Goal: Task Accomplishment & Management: Manage account settings

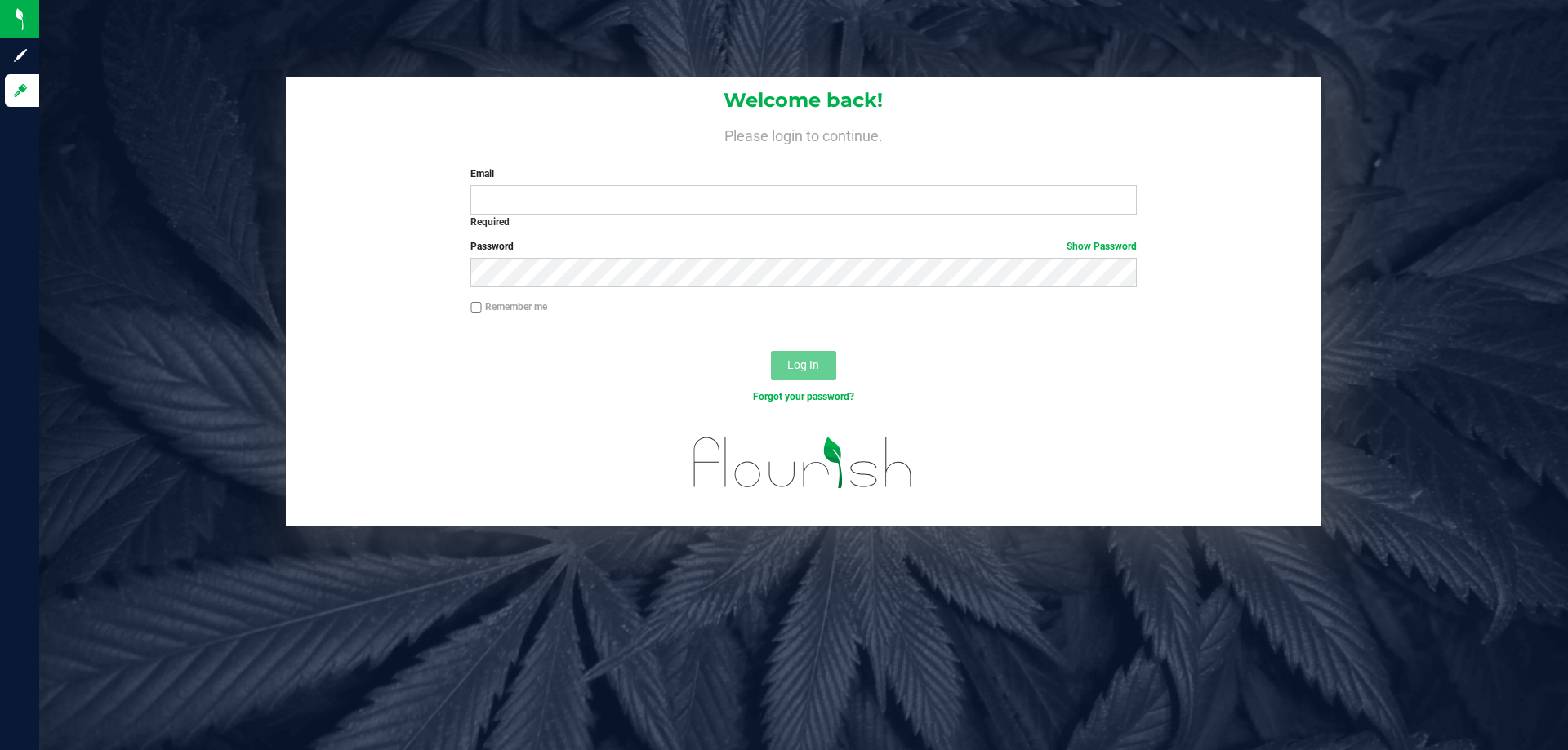
click at [666, 177] on label "Email" at bounding box center [804, 174] width 666 height 15
click at [666, 185] on input "Email" at bounding box center [804, 199] width 666 height 29
click at [676, 242] on label "Password Show Password" at bounding box center [804, 246] width 666 height 15
click at [642, 186] on input "Email" at bounding box center [804, 199] width 666 height 29
type input "[EMAIL_ADDRESS][DOMAIN_NAME]"
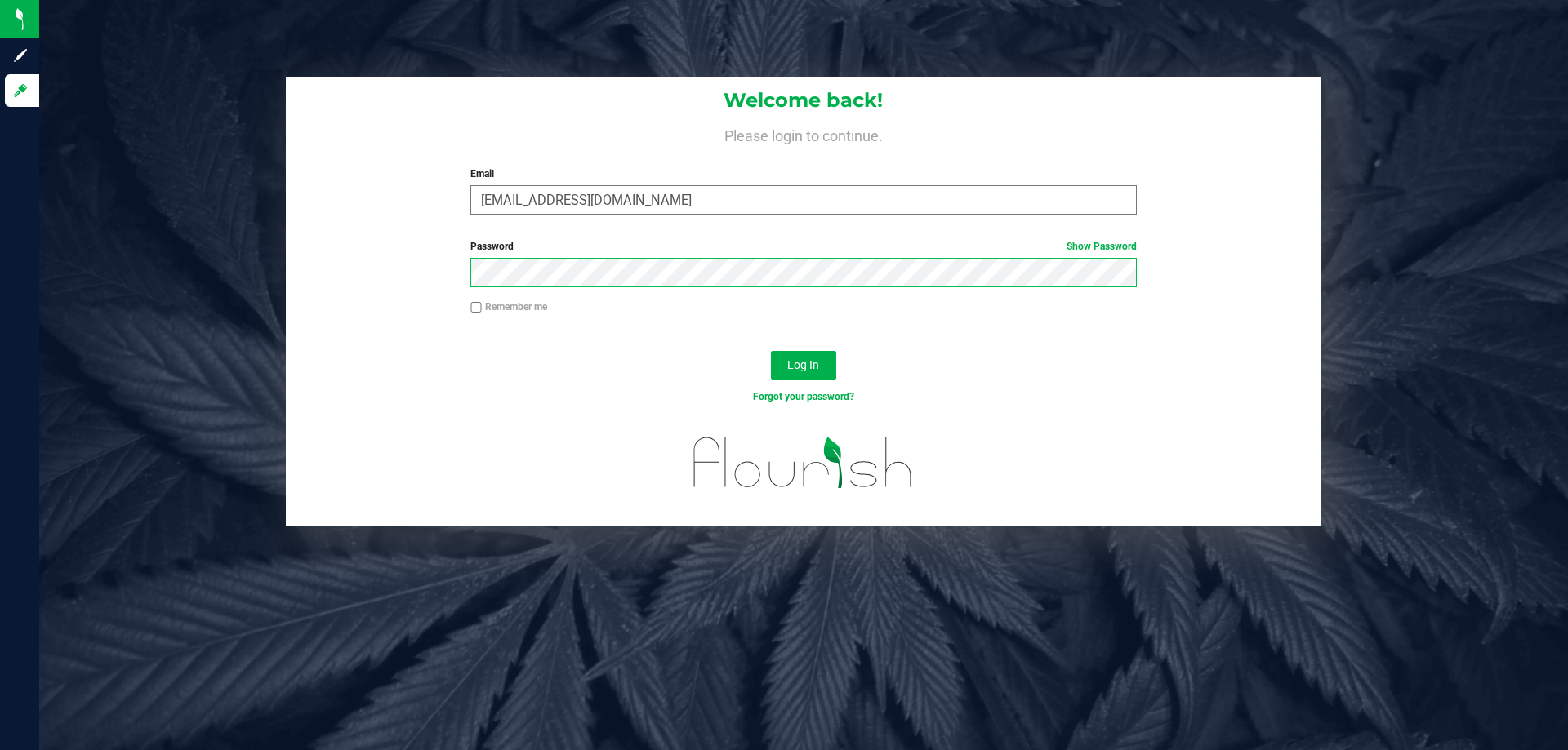
click at [771, 351] on button "Log In" at bounding box center [804, 365] width 66 height 29
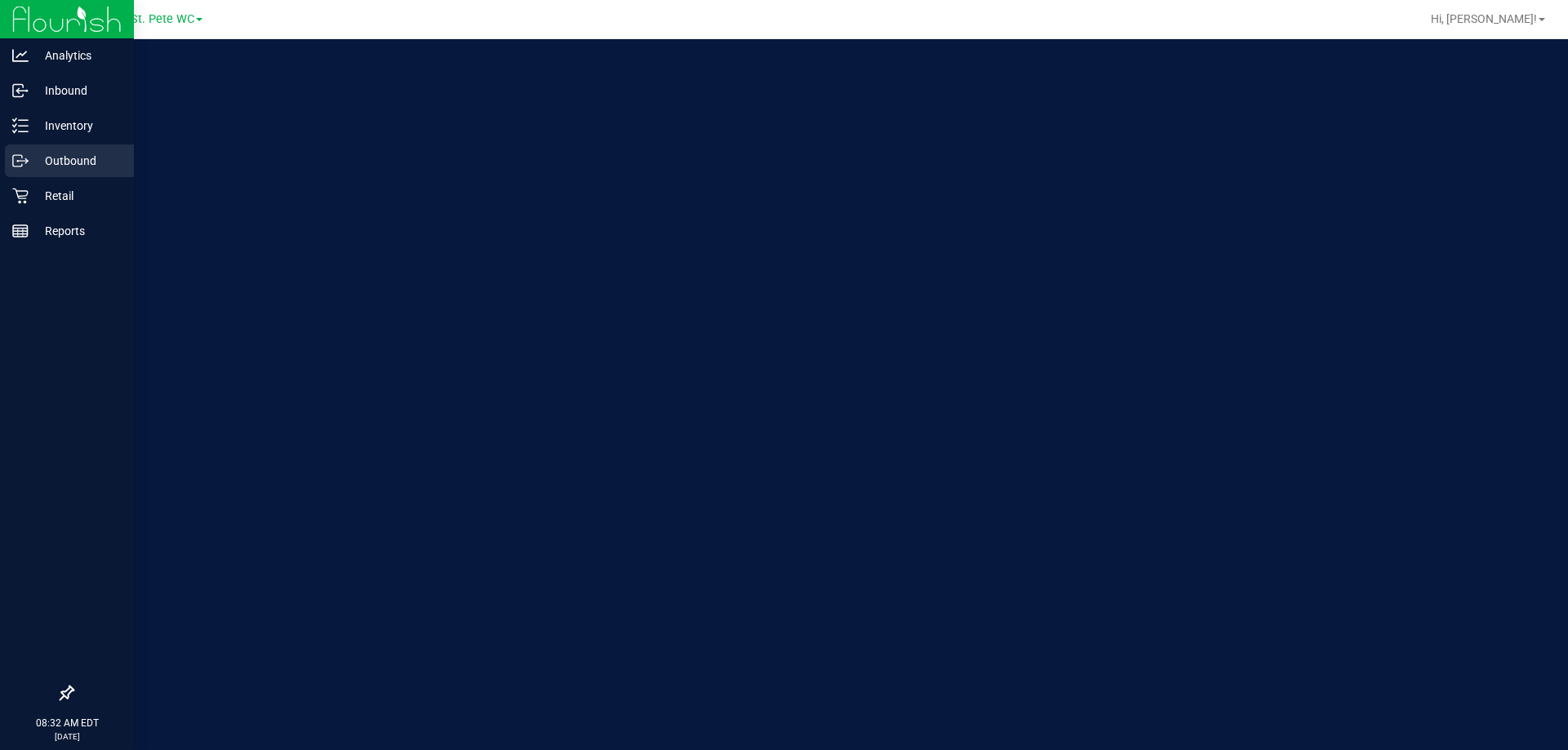
click at [8, 175] on div "Outbound" at bounding box center [69, 160] width 129 height 32
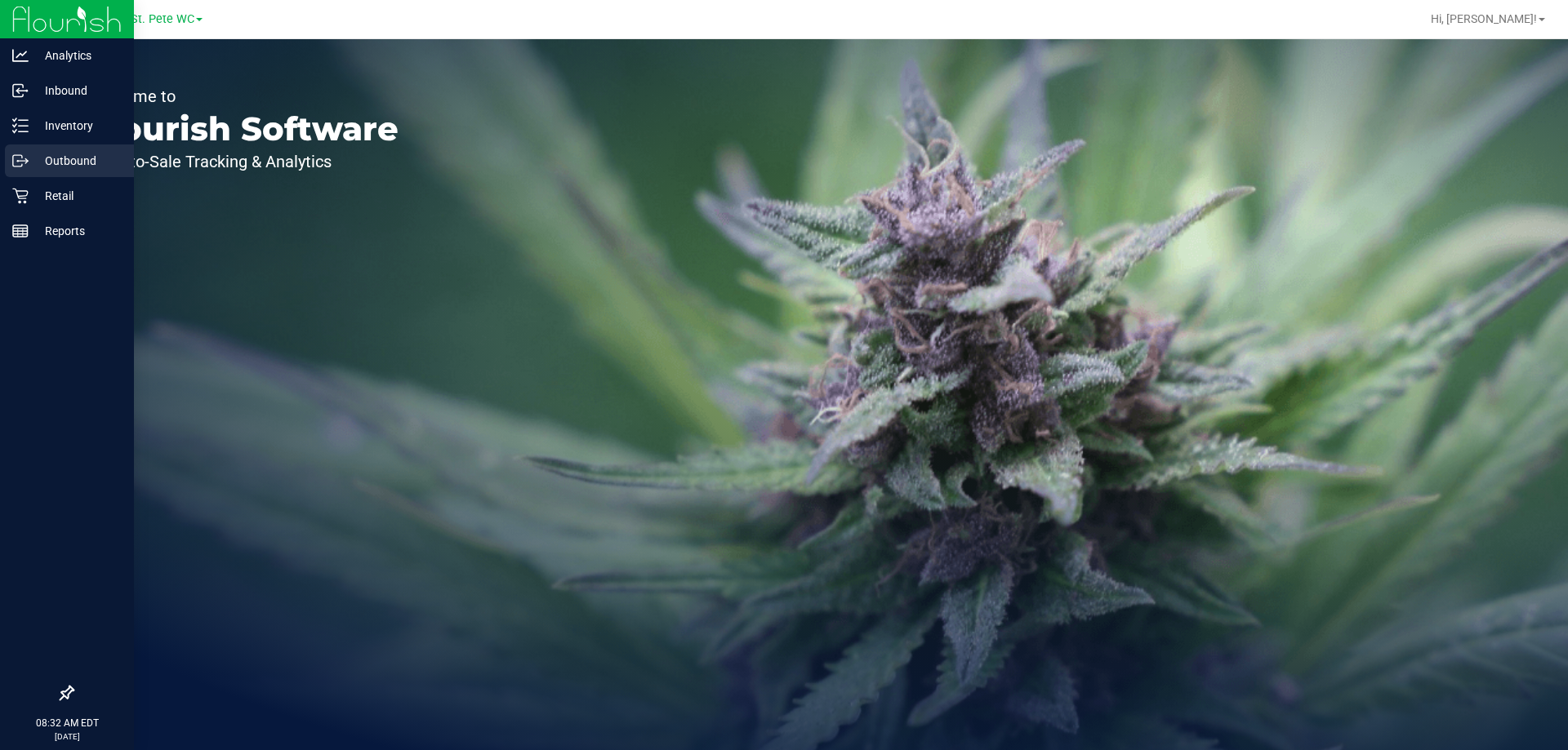
click at [8, 176] on div "Outbound" at bounding box center [69, 160] width 129 height 32
click at [13, 202] on icon at bounding box center [21, 196] width 17 height 17
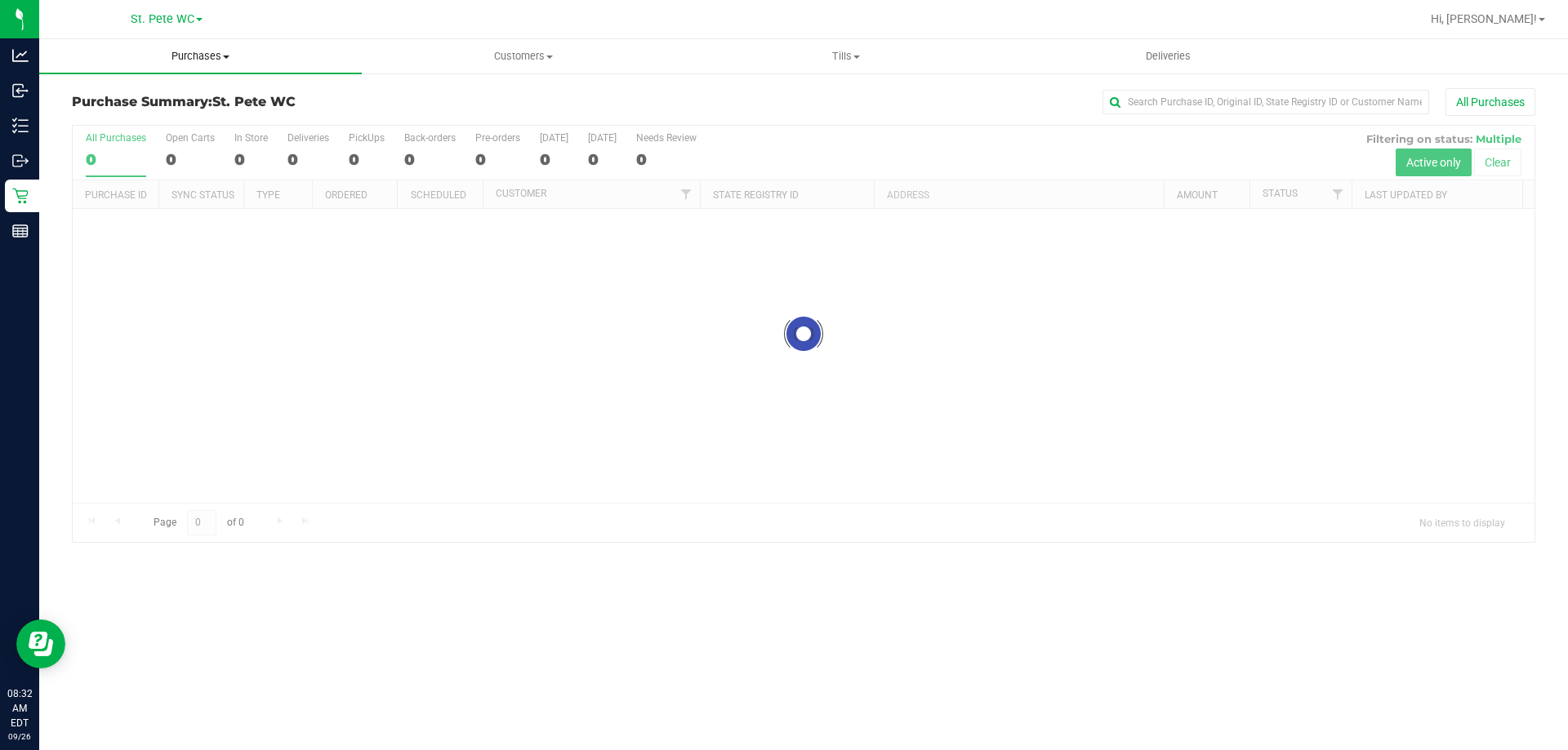
click at [230, 44] on uib-tab-heading "Purchases Summary of purchases Fulfillment All purchases" at bounding box center [200, 56] width 323 height 34
click at [152, 117] on li "Fulfillment" at bounding box center [200, 119] width 323 height 20
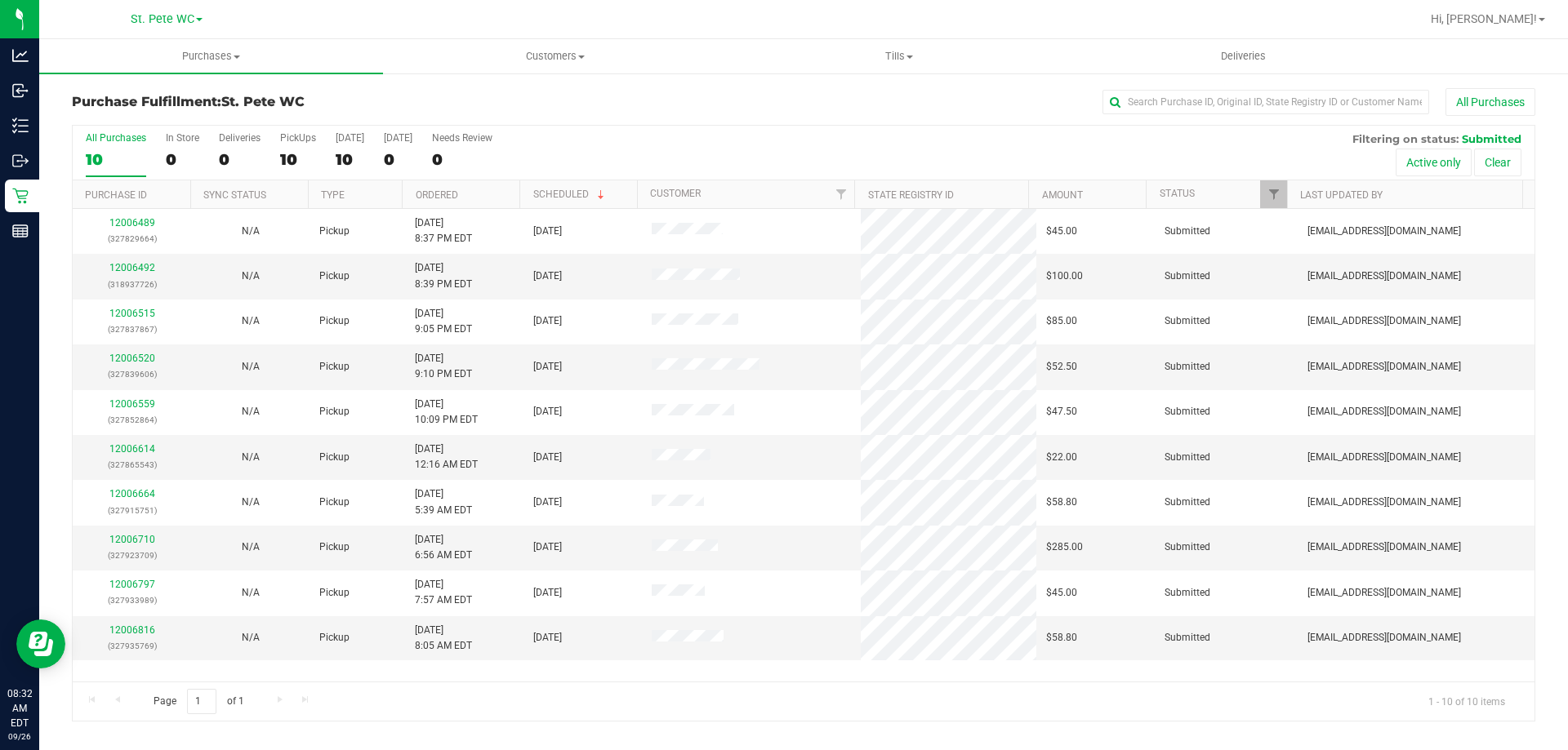
click at [1054, 172] on div "All Purchases 10 In Store 0 Deliveries 0 PickUps 10 [DATE] 10 [DATE] 0 Needs Re…" at bounding box center [804, 153] width 1462 height 55
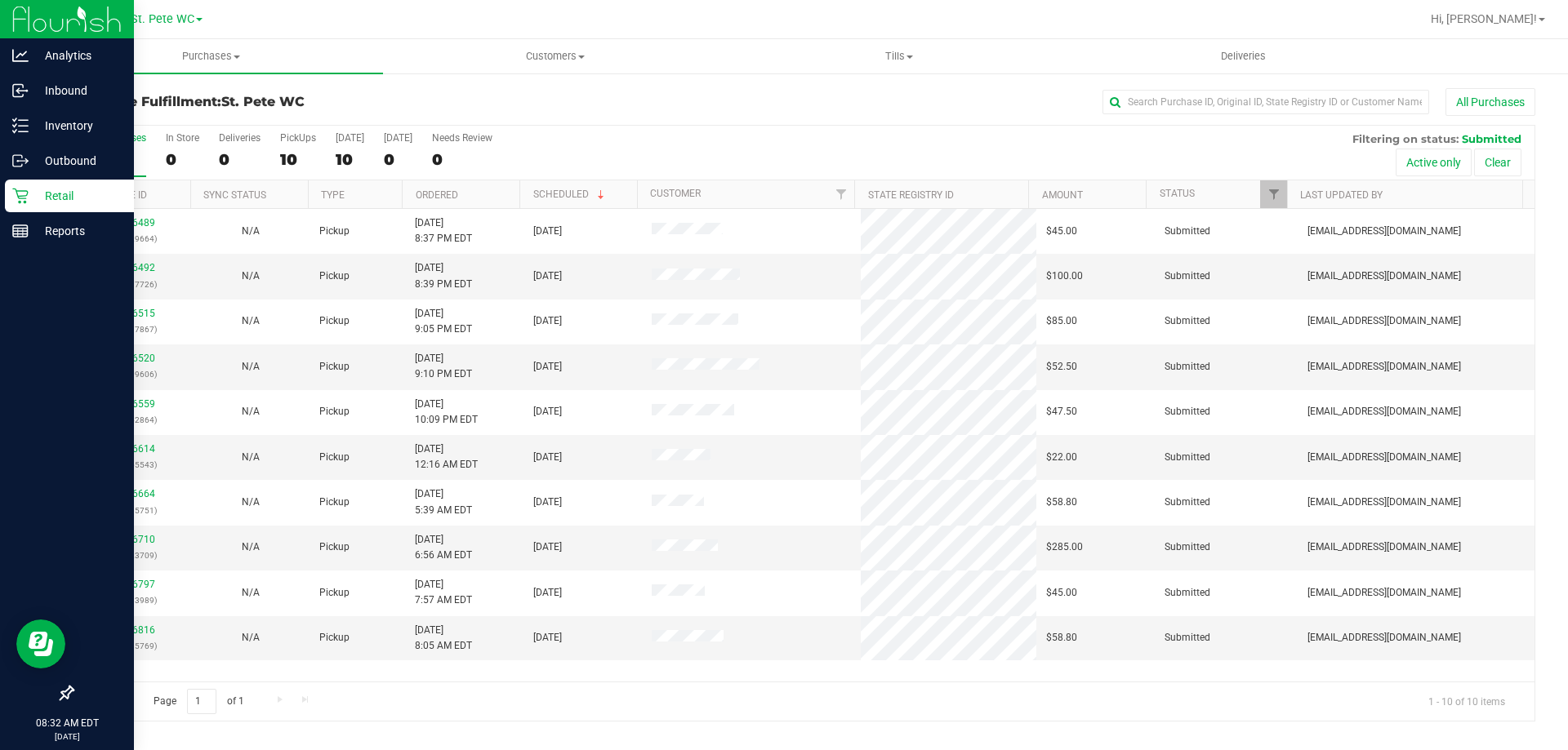
click at [41, 199] on p "Retail" at bounding box center [77, 196] width 98 height 20
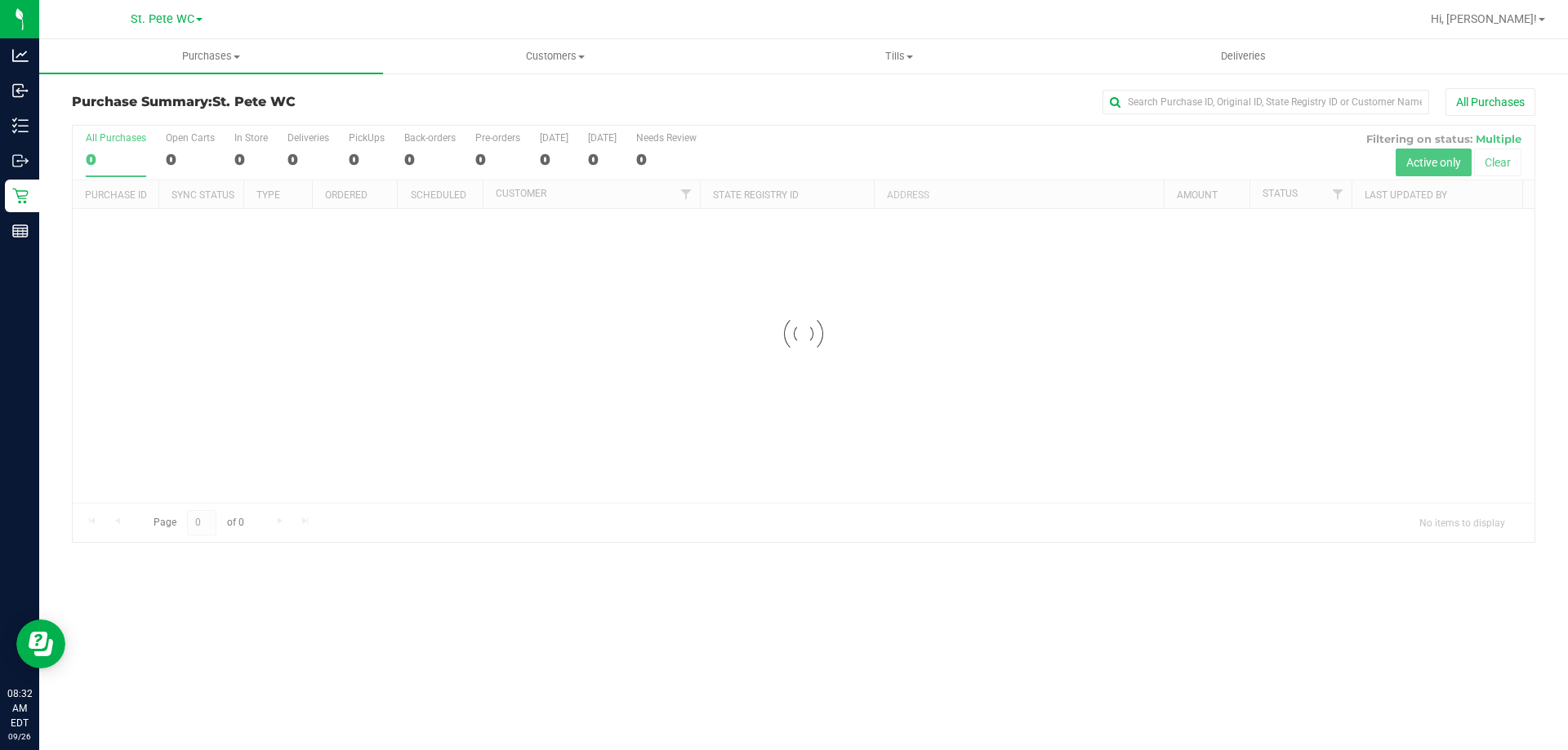
click at [377, 494] on div at bounding box center [804, 334] width 1462 height 416
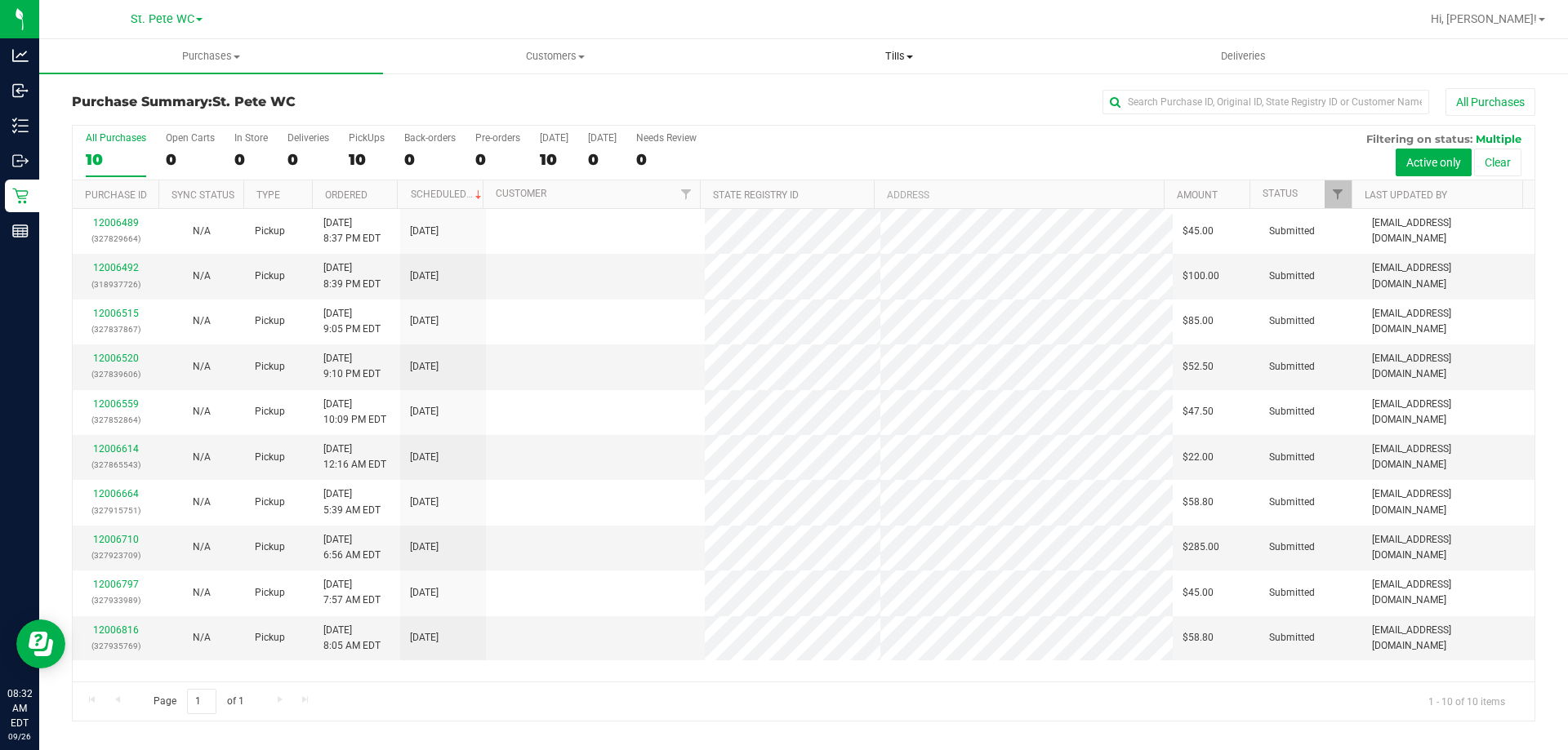
click at [931, 55] on span "Tills" at bounding box center [899, 56] width 342 height 15
click at [892, 103] on li "Manage tills" at bounding box center [899, 99] width 344 height 20
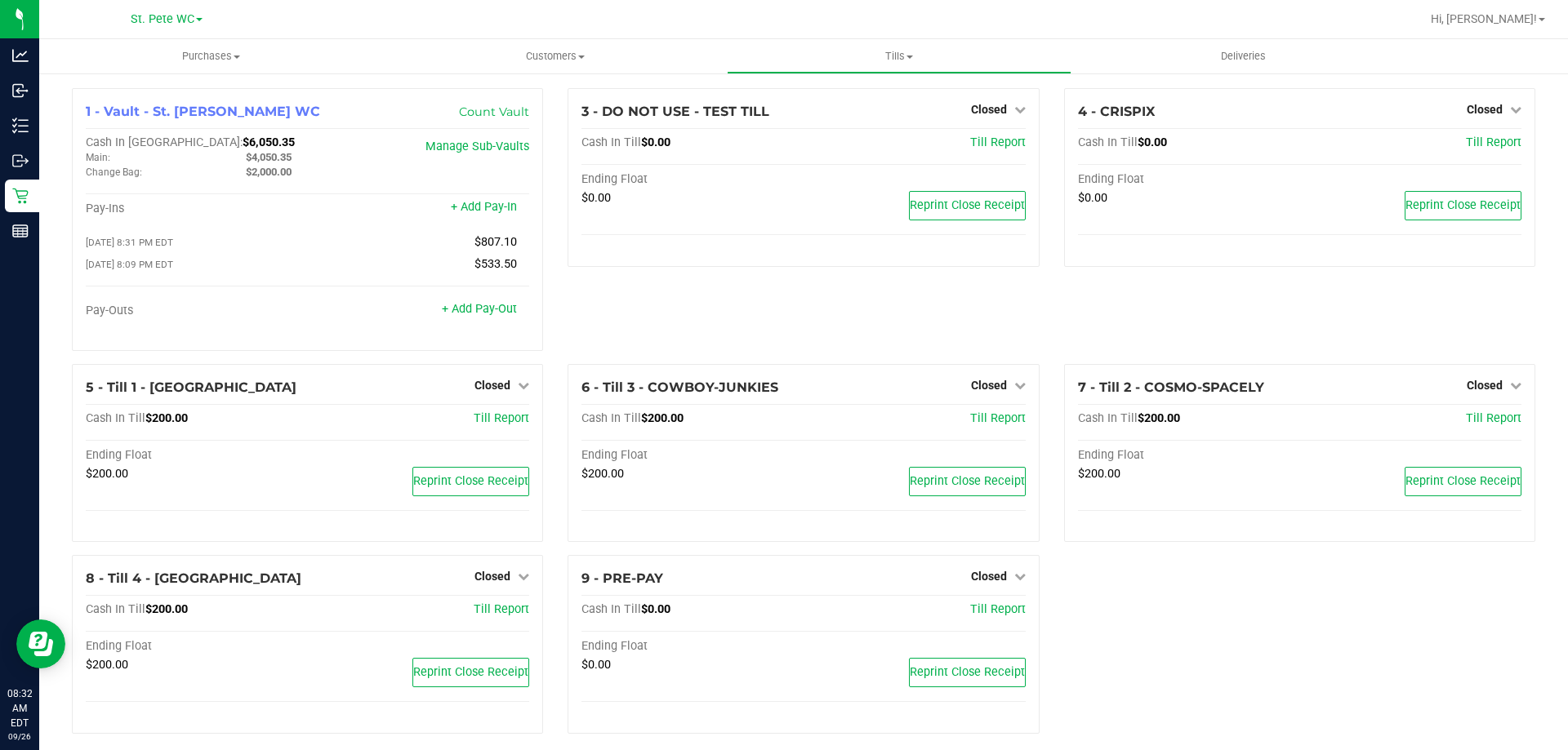
scroll to position [17, 0]
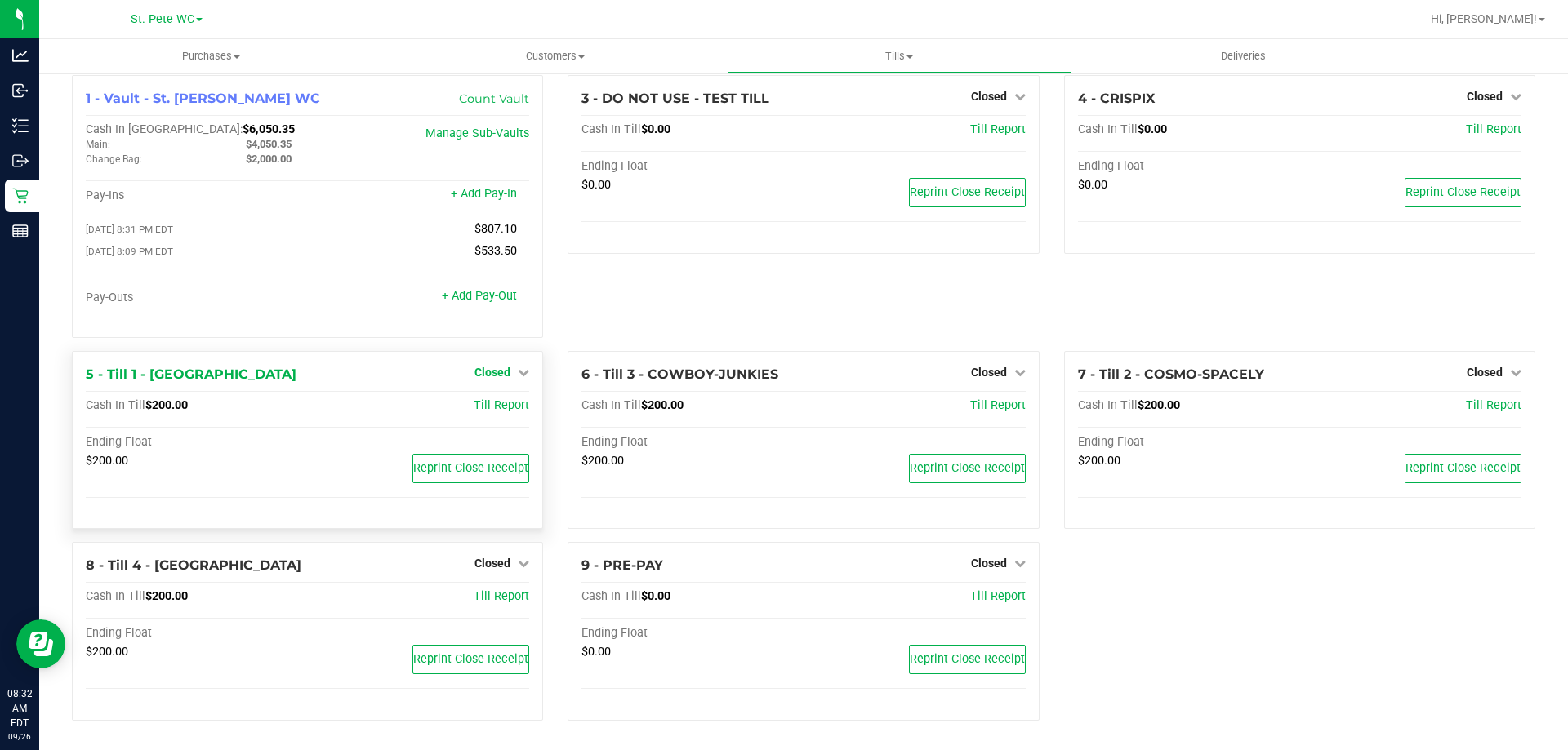
click at [485, 376] on span "Closed" at bounding box center [492, 373] width 36 height 13
click at [485, 407] on link "Open Till" at bounding box center [492, 406] width 43 height 13
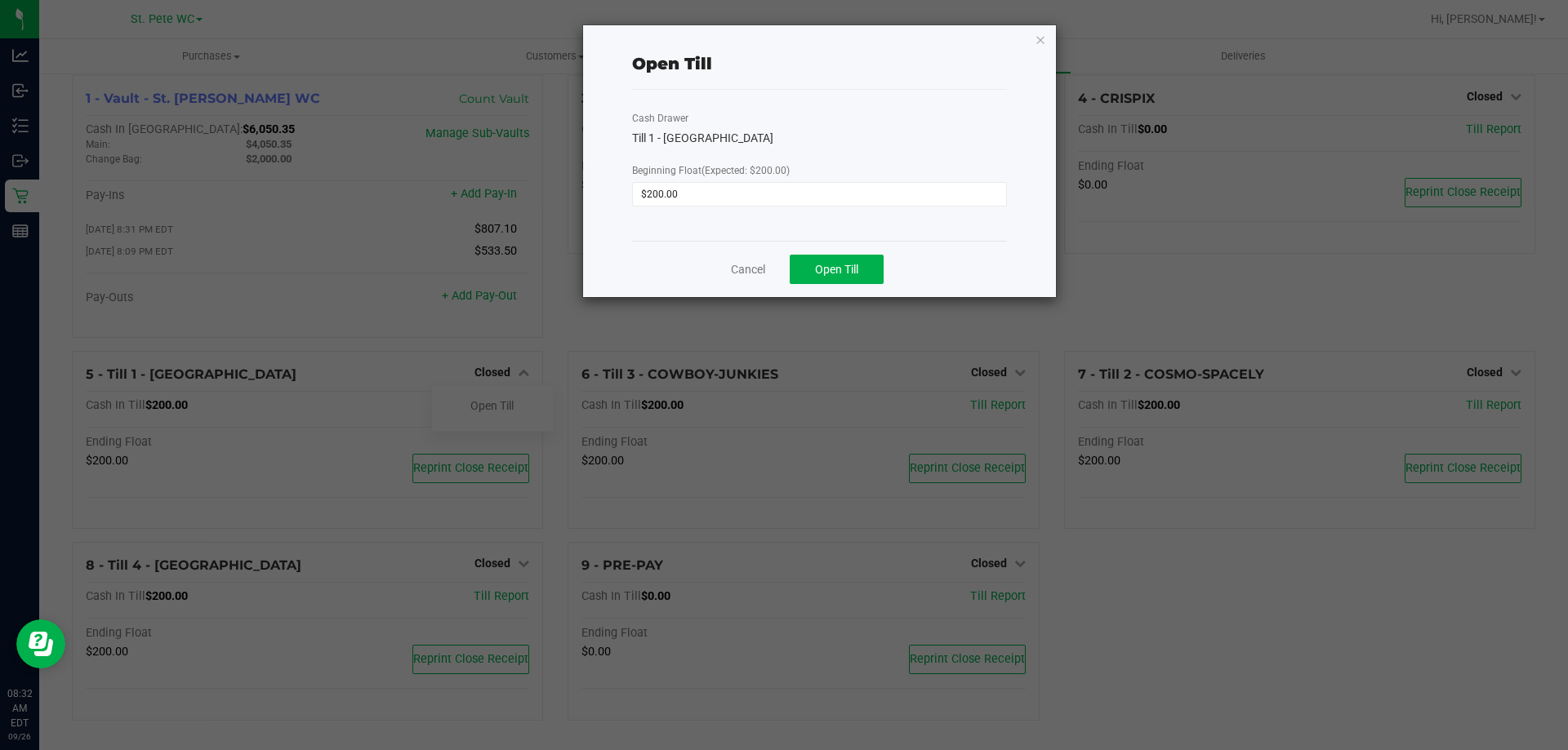
click at [842, 284] on div "Cancel Open Till" at bounding box center [820, 269] width 375 height 56
click at [837, 281] on button "Open Till" at bounding box center [836, 269] width 94 height 29
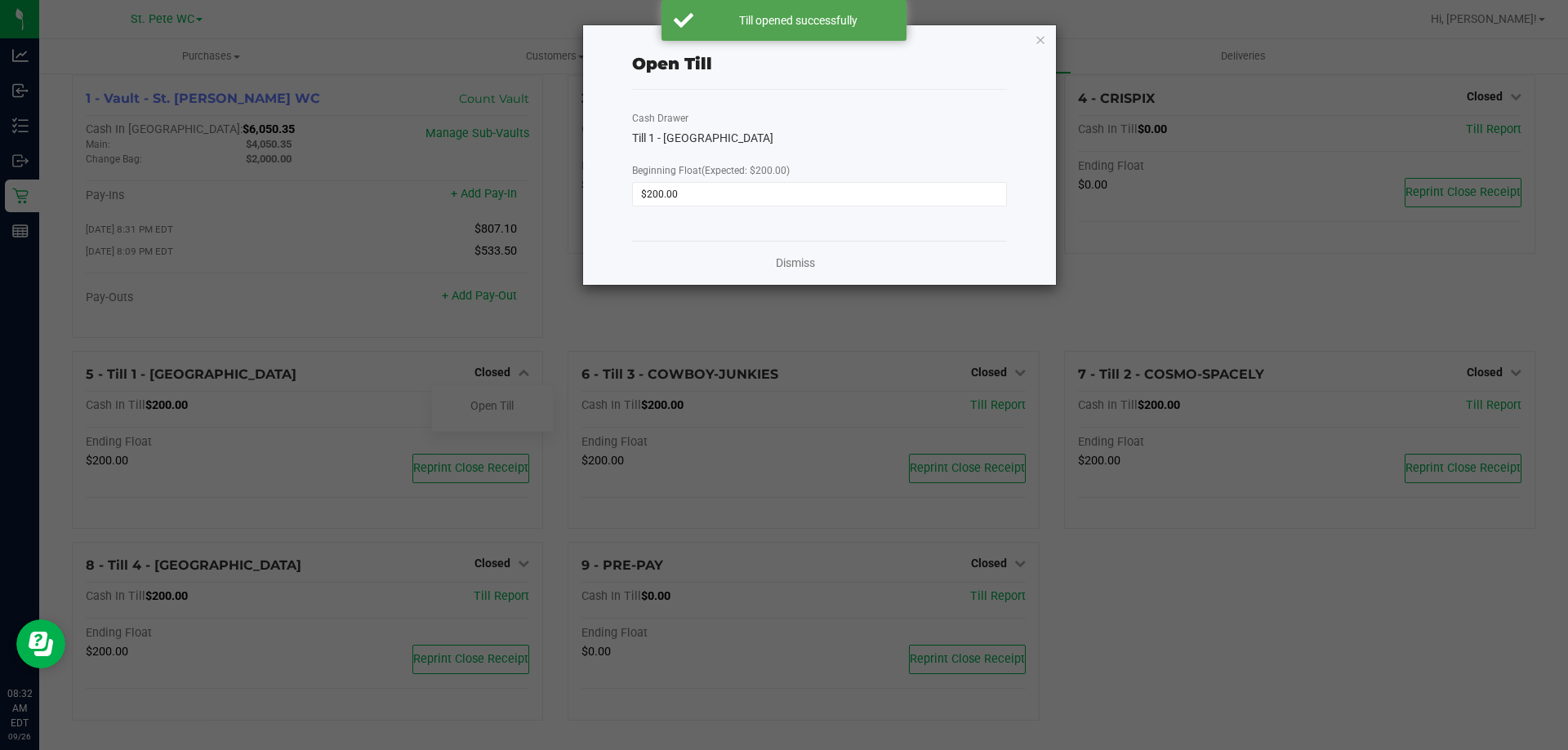
click at [767, 270] on div "Dismiss" at bounding box center [820, 262] width 375 height 44
click at [779, 265] on div "Dismiss" at bounding box center [820, 262] width 375 height 44
click at [793, 264] on link "Dismiss" at bounding box center [795, 263] width 39 height 17
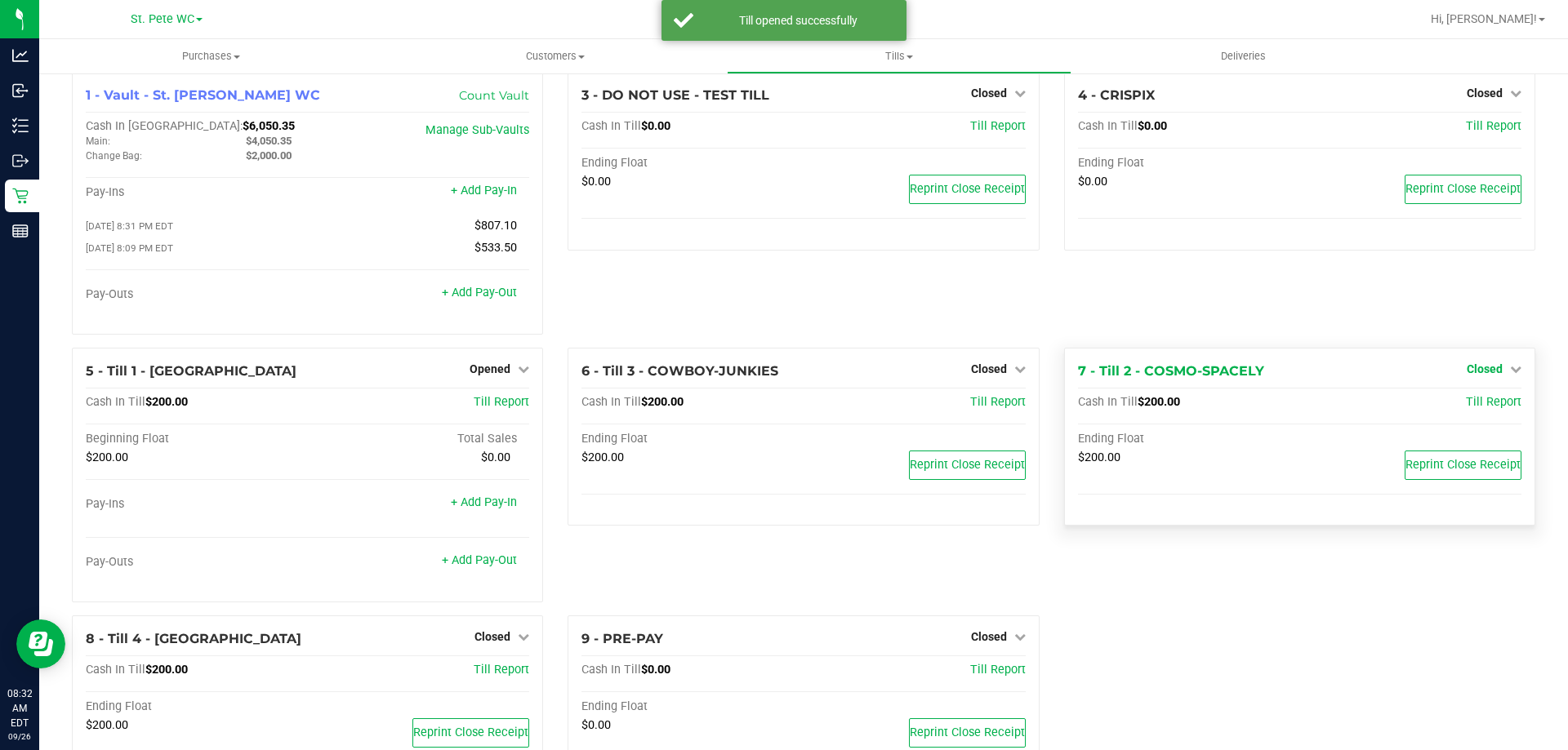
click at [1467, 370] on span "Closed" at bounding box center [1484, 369] width 36 height 13
click at [1463, 406] on link "Open Till" at bounding box center [1484, 402] width 43 height 13
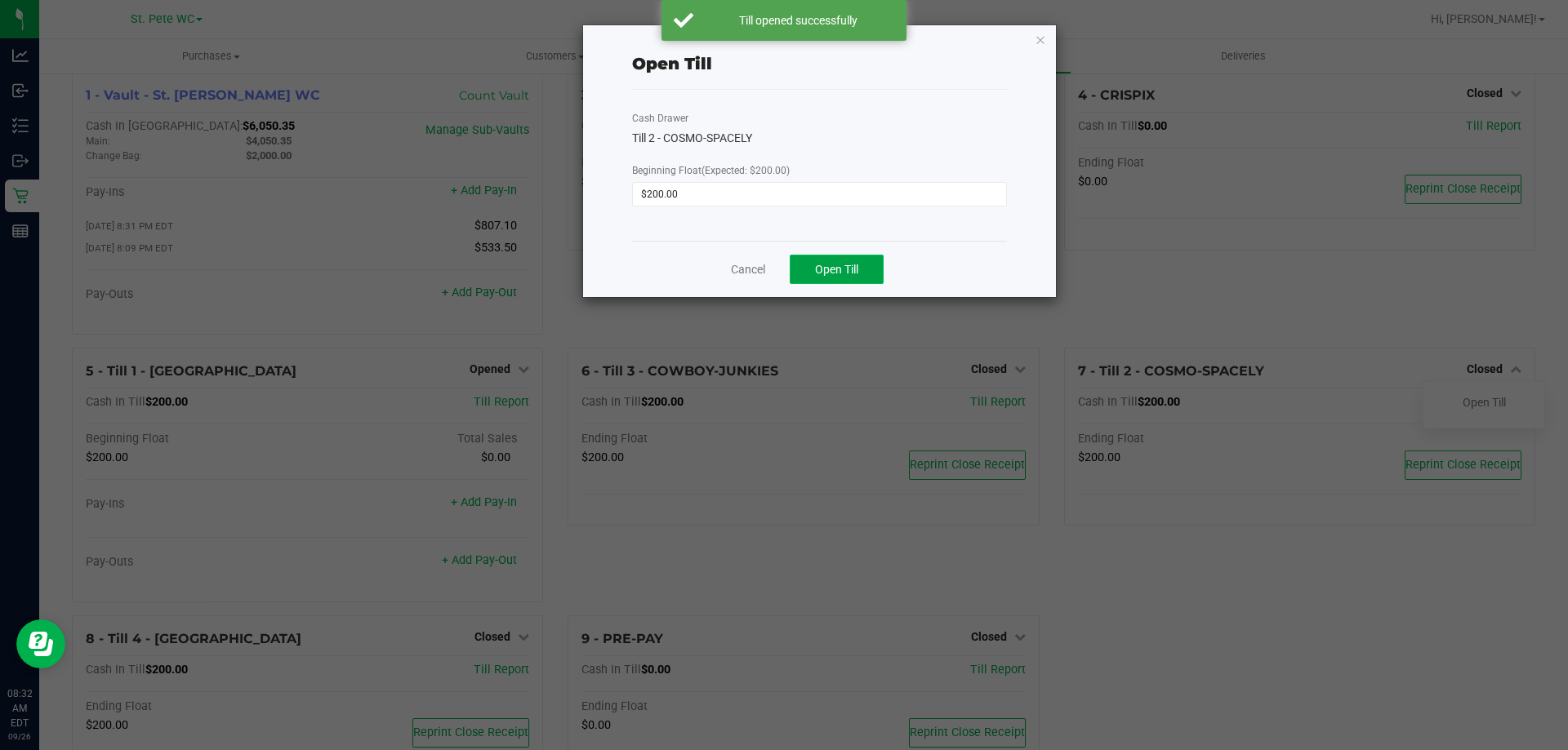
click at [823, 270] on span "Open Till" at bounding box center [837, 270] width 43 height 13
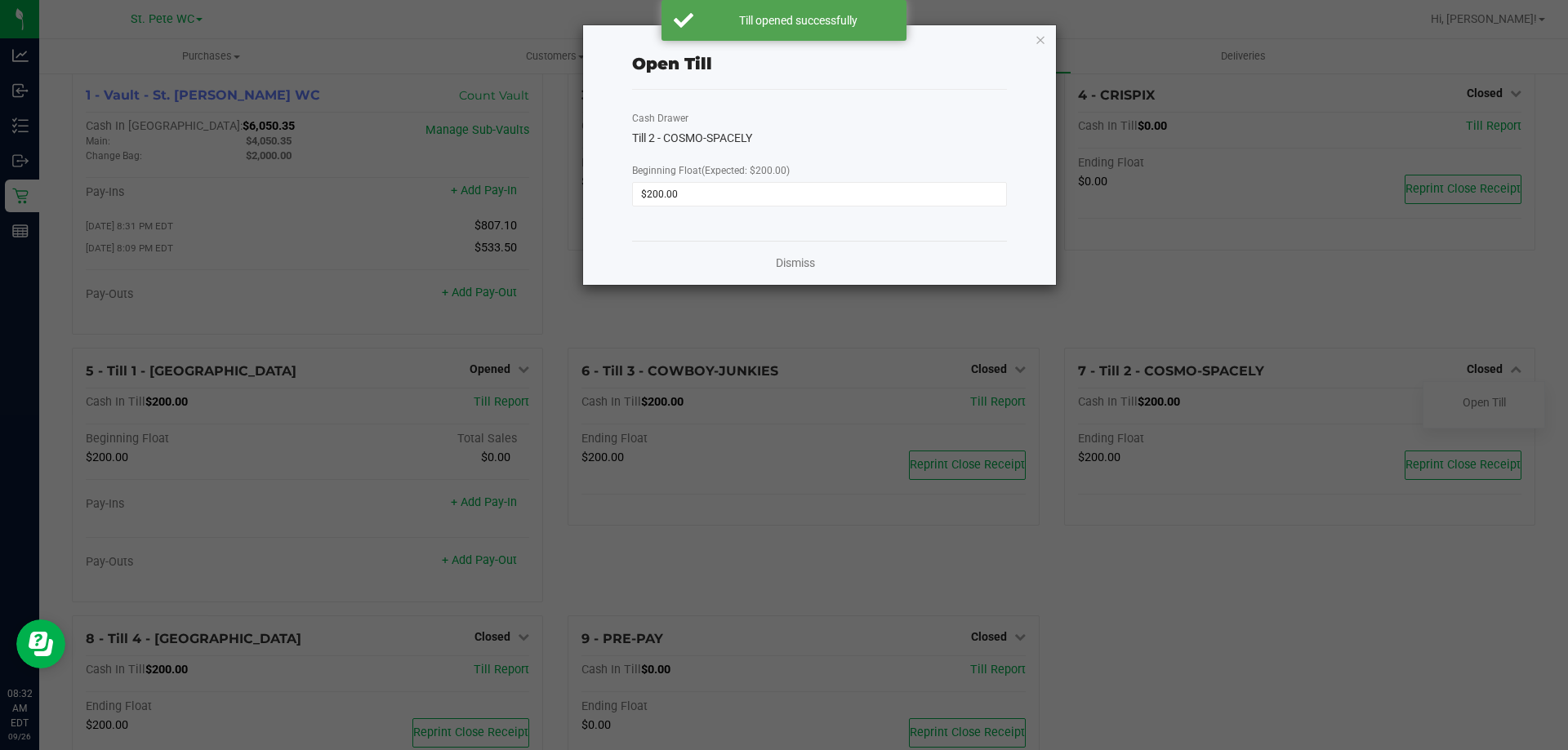
click at [760, 259] on div "Dismiss" at bounding box center [820, 262] width 375 height 44
click at [774, 258] on div "Dismiss" at bounding box center [820, 262] width 375 height 44
click at [779, 258] on link "Dismiss" at bounding box center [795, 263] width 39 height 17
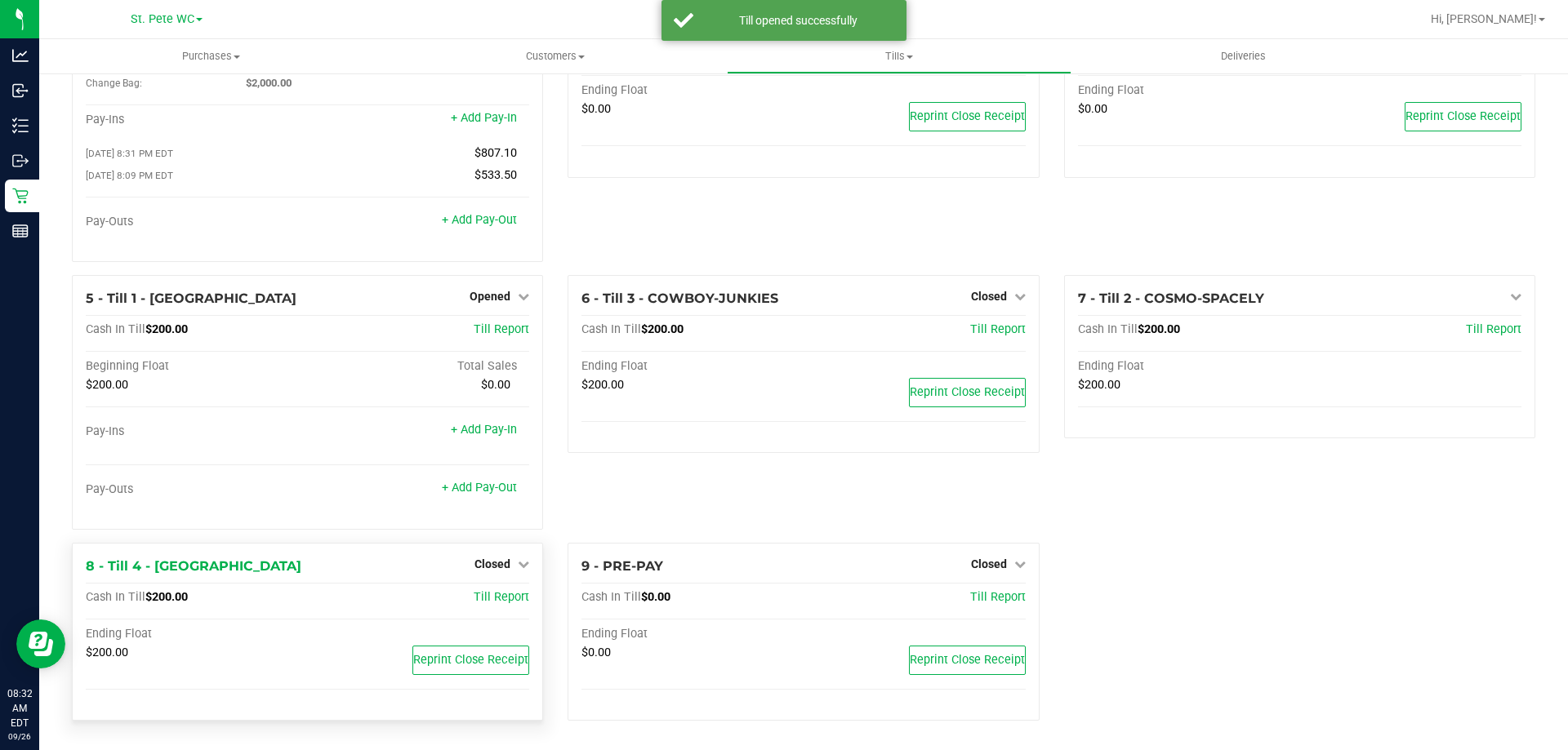
scroll to position [92, 0]
click at [477, 562] on span "Closed" at bounding box center [492, 564] width 36 height 13
click at [482, 596] on link "Open Till" at bounding box center [492, 597] width 43 height 13
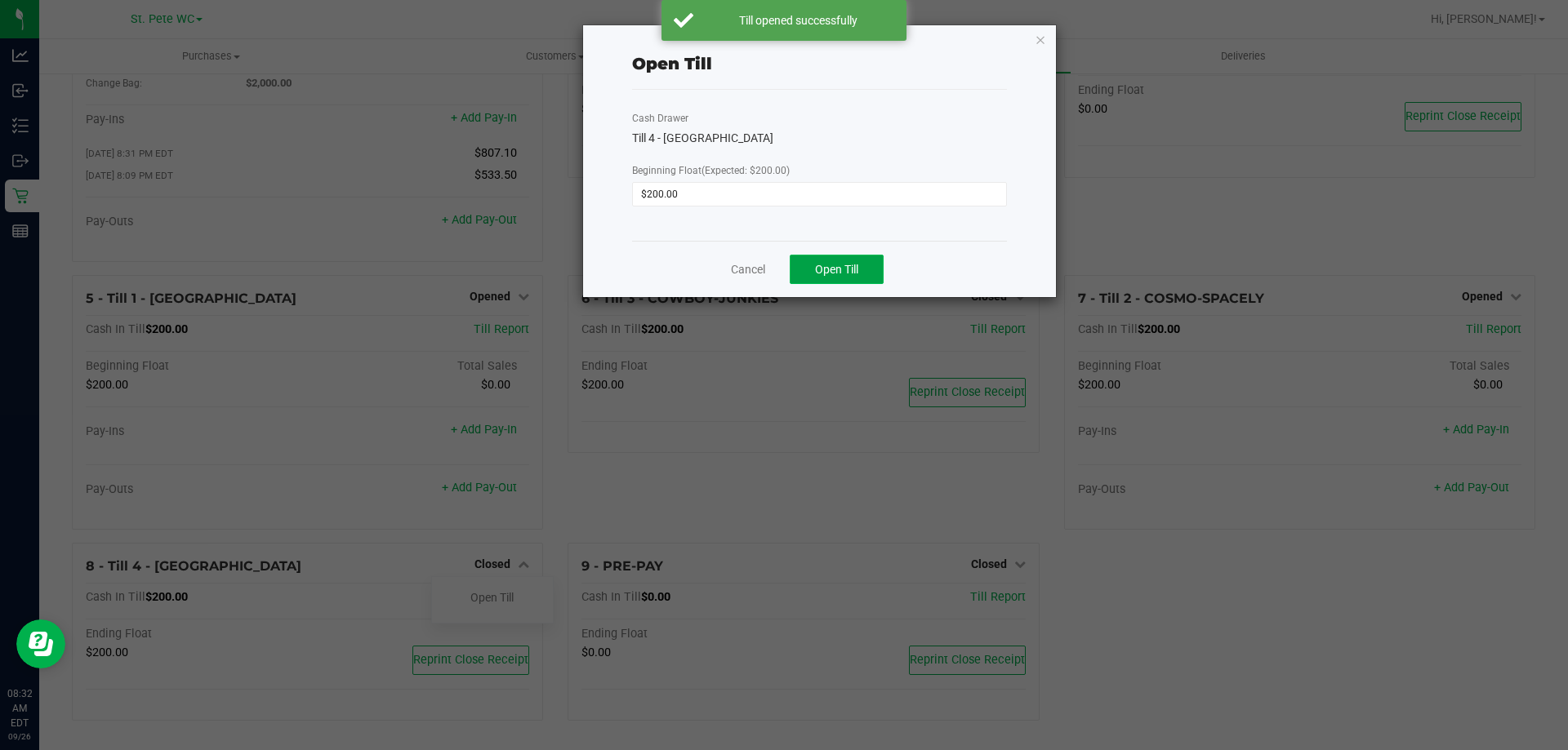
click at [808, 258] on button "Open Till" at bounding box center [836, 269] width 94 height 29
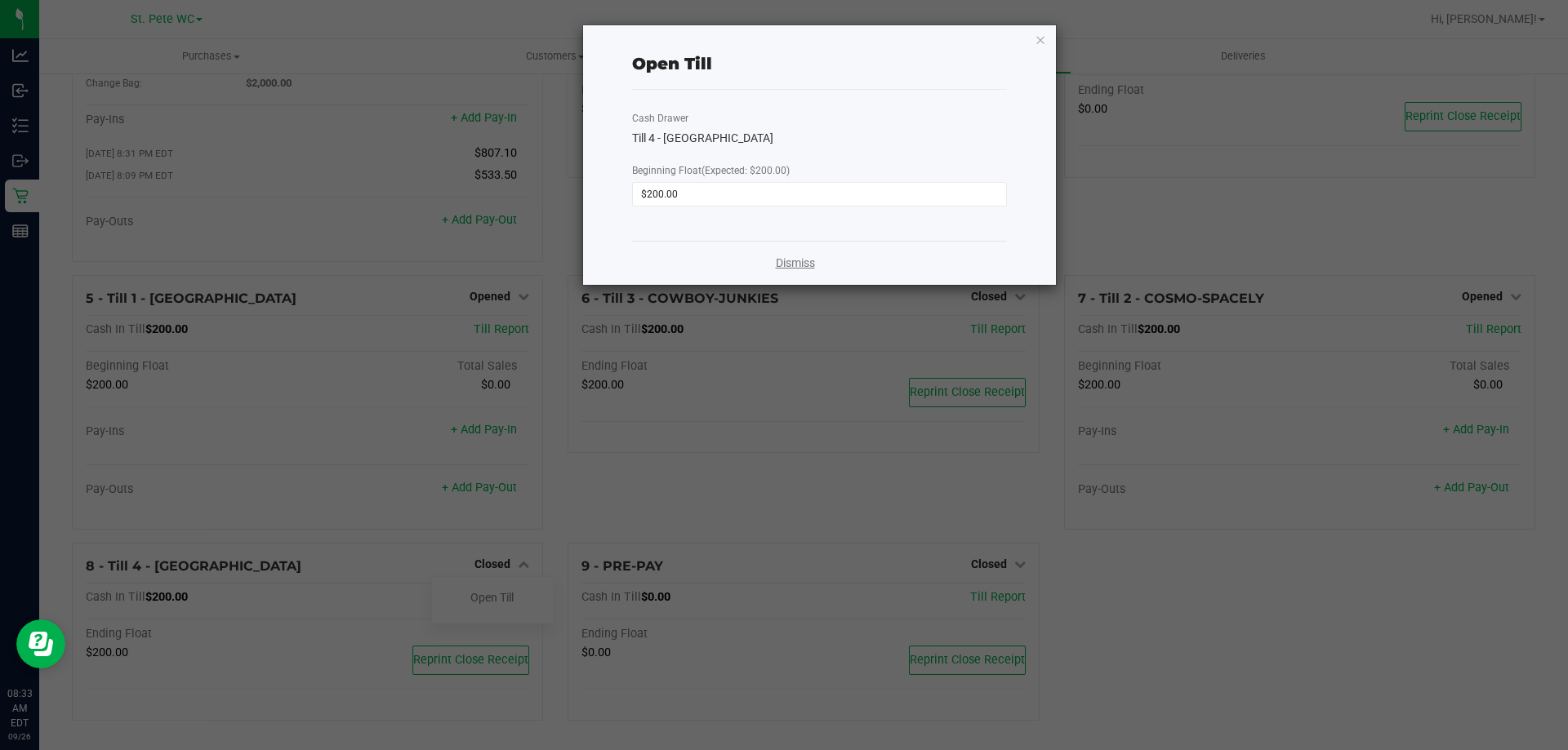
click at [786, 270] on link "Dismiss" at bounding box center [795, 263] width 39 height 17
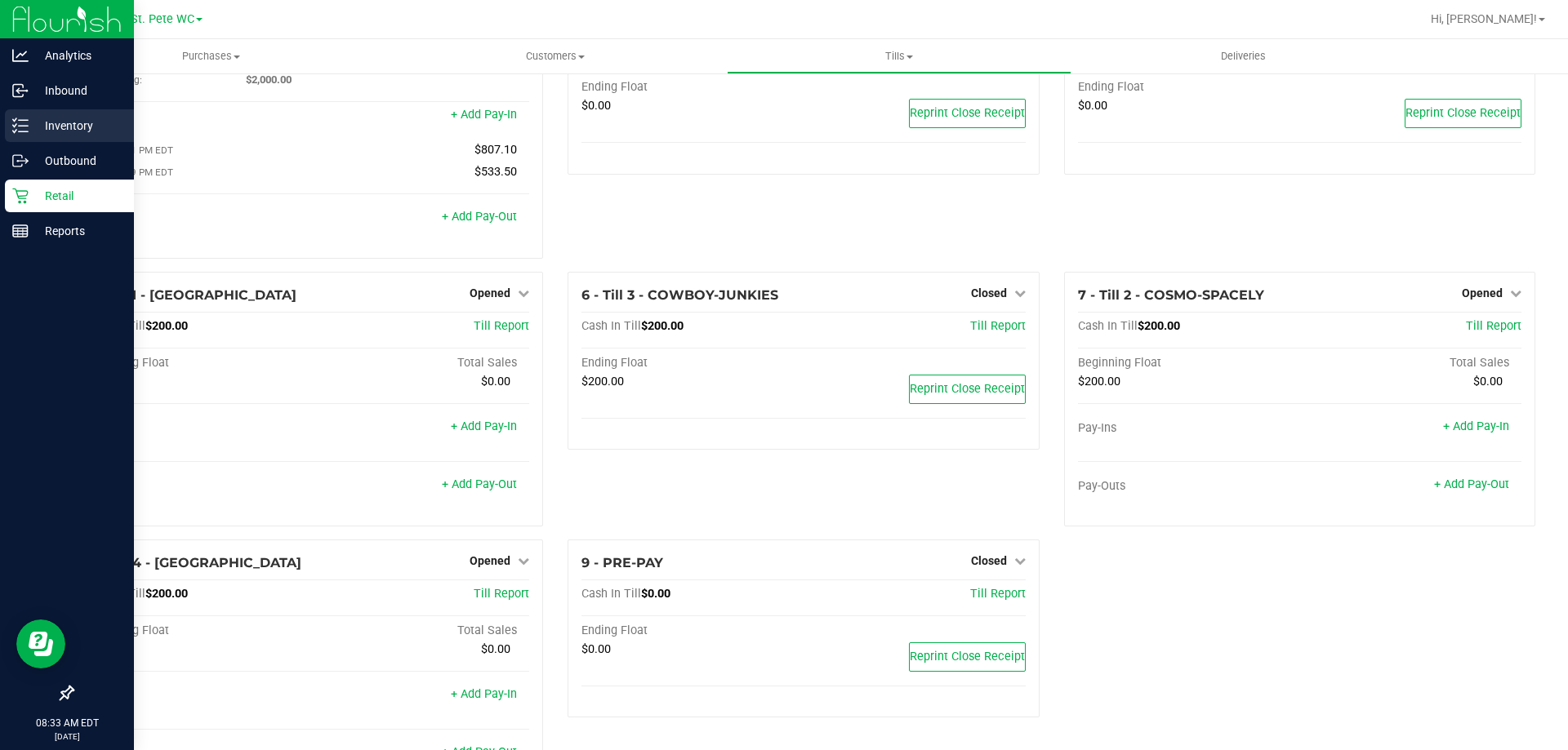
click at [60, 119] on p "Inventory" at bounding box center [77, 126] width 98 height 20
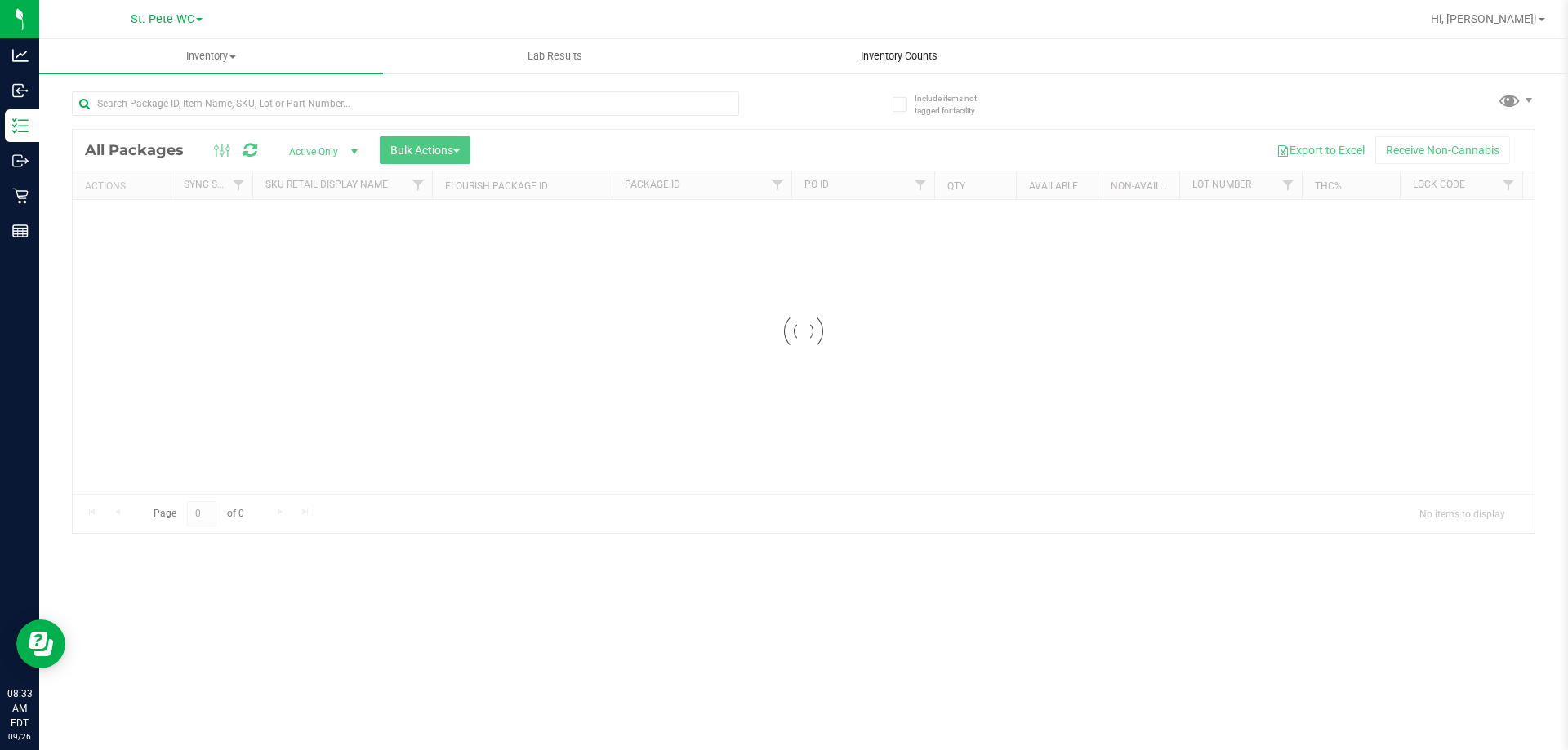
click at [896, 69] on uib-tab-heading "Inventory Counts" at bounding box center [899, 56] width 342 height 32
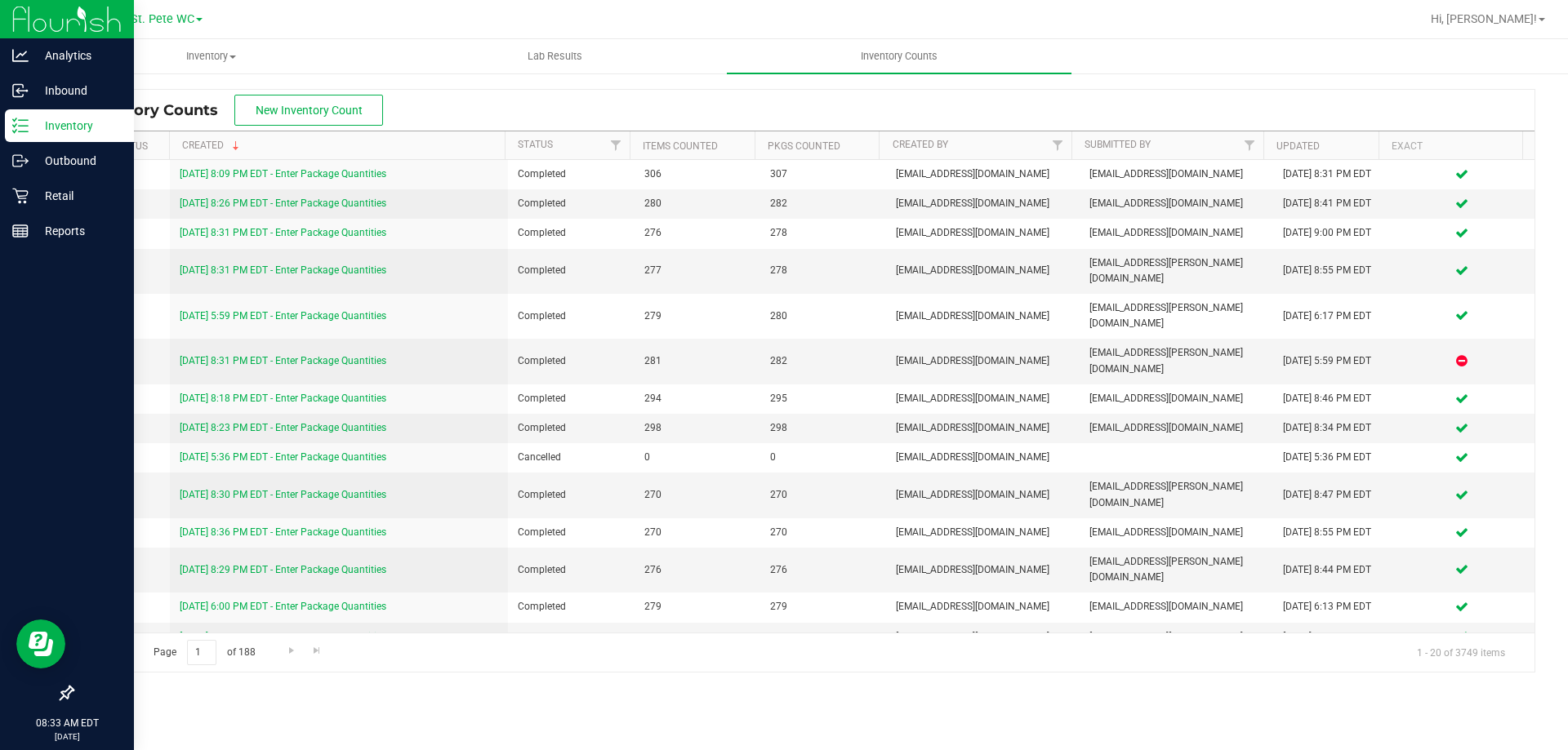
click at [95, 120] on p "Inventory" at bounding box center [77, 126] width 98 height 20
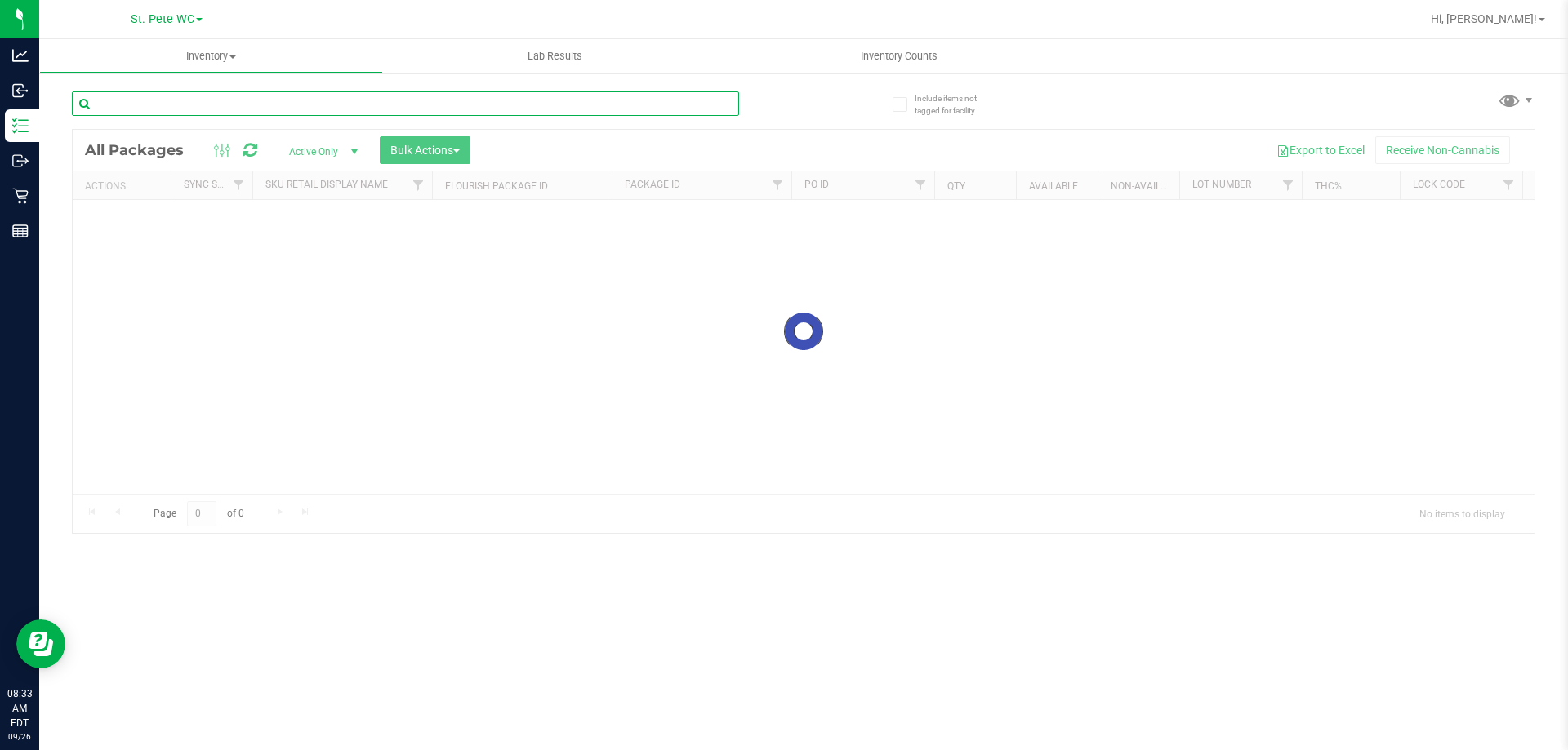
click at [228, 106] on input "text" at bounding box center [406, 104] width 667 height 25
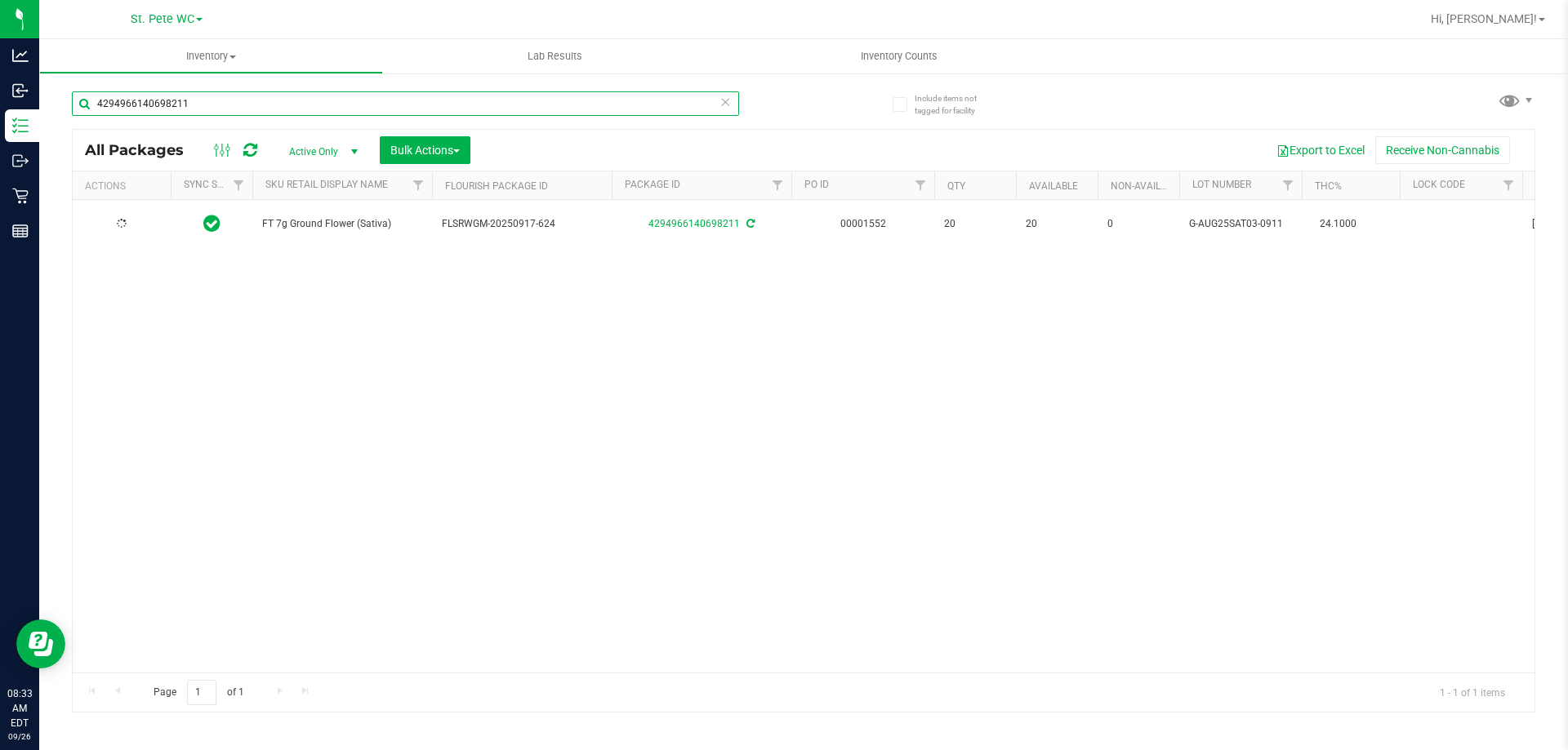
click at [247, 113] on input "4294966140698211" at bounding box center [406, 104] width 667 height 25
click at [278, 111] on input "8463782128561380" at bounding box center [406, 104] width 667 height 25
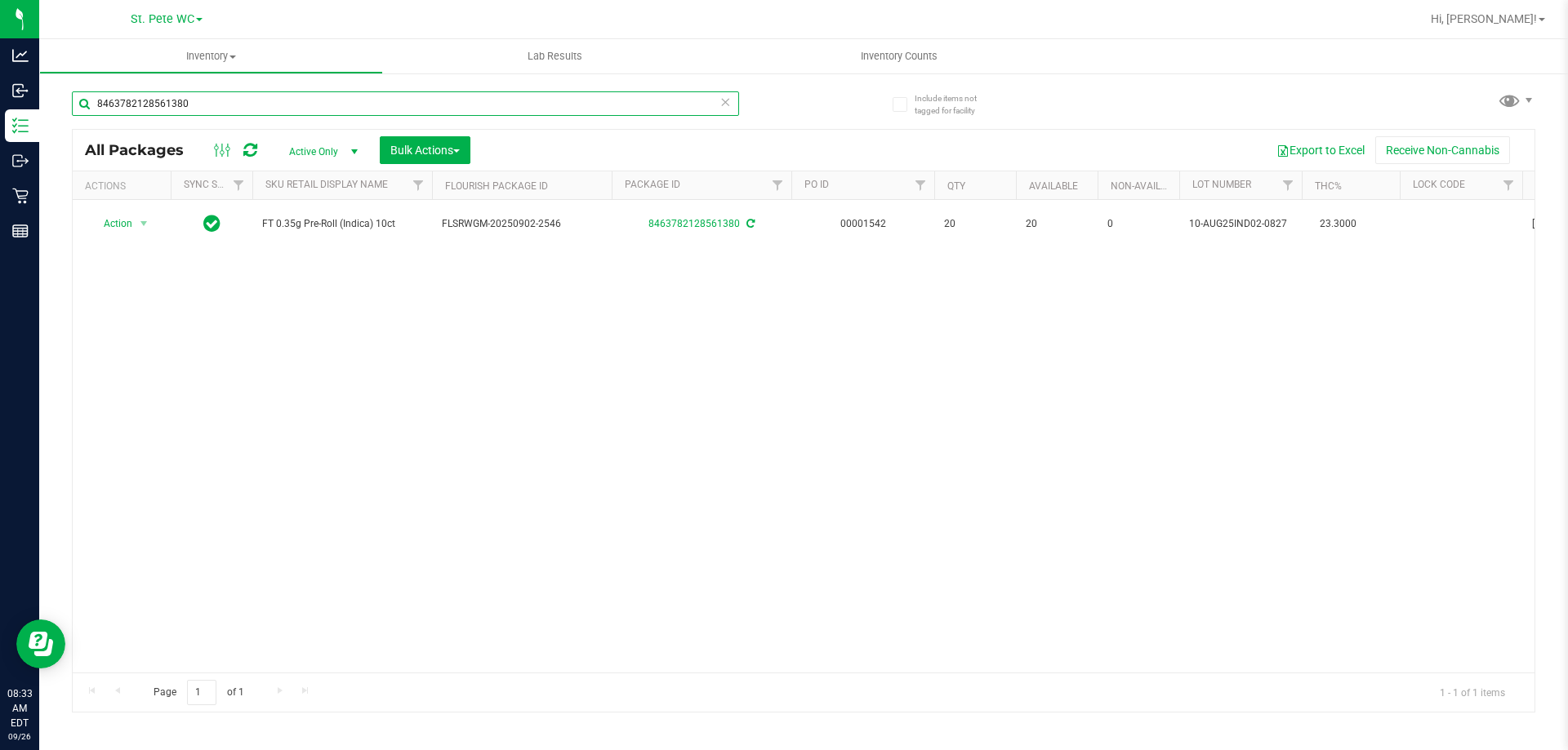
click at [278, 111] on input "8463782128561380" at bounding box center [406, 104] width 667 height 25
drag, startPoint x: 183, startPoint y: 98, endPoint x: 191, endPoint y: 104, distance: 10.0
click at [184, 99] on input "9583790444250178" at bounding box center [406, 104] width 667 height 25
click at [191, 104] on input "9583790444250178" at bounding box center [406, 104] width 667 height 25
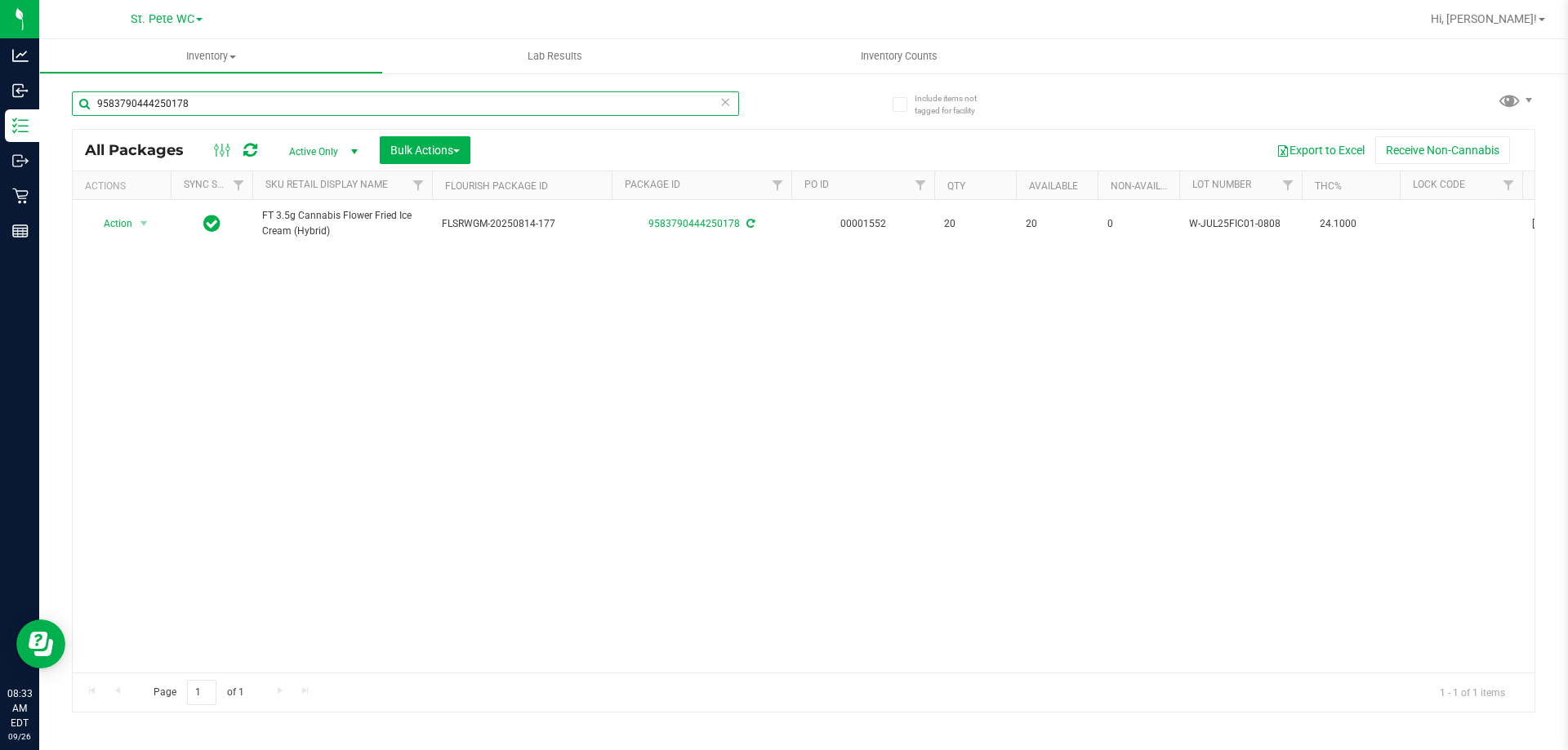
click at [191, 104] on input "9583790444250178" at bounding box center [406, 104] width 667 height 25
click at [191, 104] on input "7085472117951714" at bounding box center [406, 104] width 667 height 25
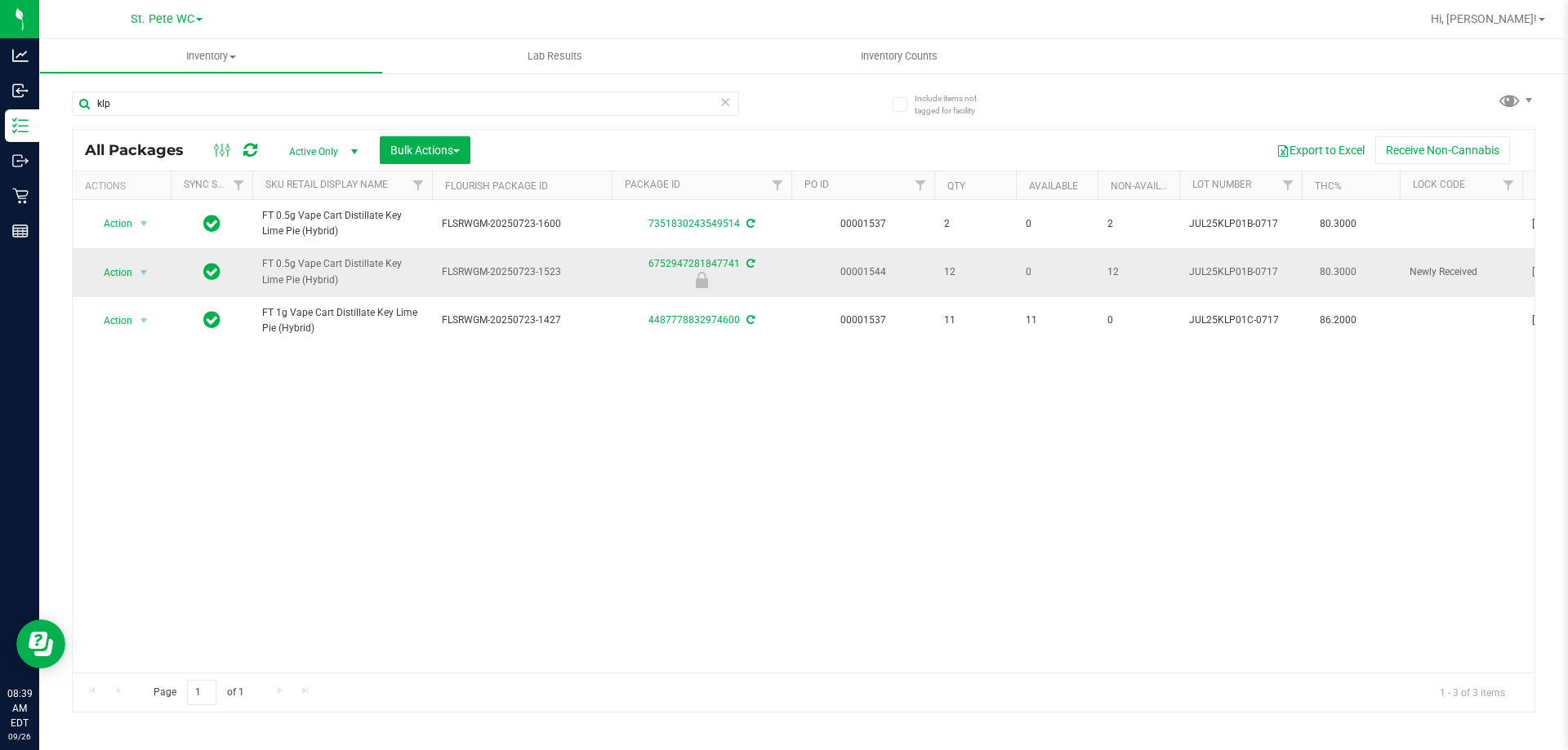
click at [329, 276] on span "FT 0.5g Vape Cart Distillate Key Lime Pie (Hybrid)" at bounding box center [342, 271] width 160 height 31
copy tr "FT 0.5g Vape Cart Distillate Key Lime Pie (Hybrid)"
click at [286, 111] on input "klp" at bounding box center [406, 104] width 667 height 25
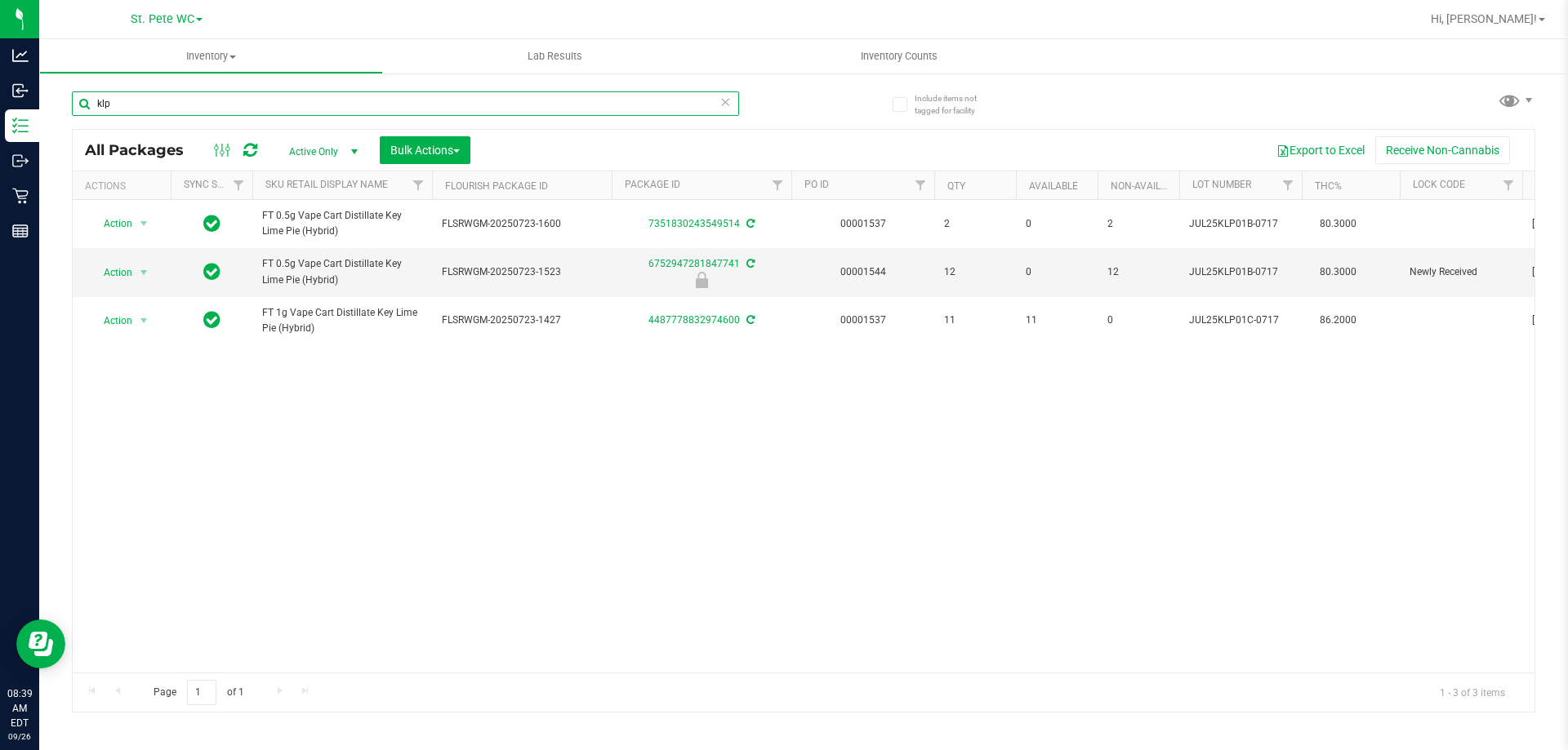
click at [286, 111] on input "klp" at bounding box center [406, 104] width 667 height 25
paste input "FT 0.5g Vape Cart Distillate Key Lime Pie (Hybrid)"
type input "FT 0.5g Vape Cart Distillate Key Lime Pie (Hybrid)"
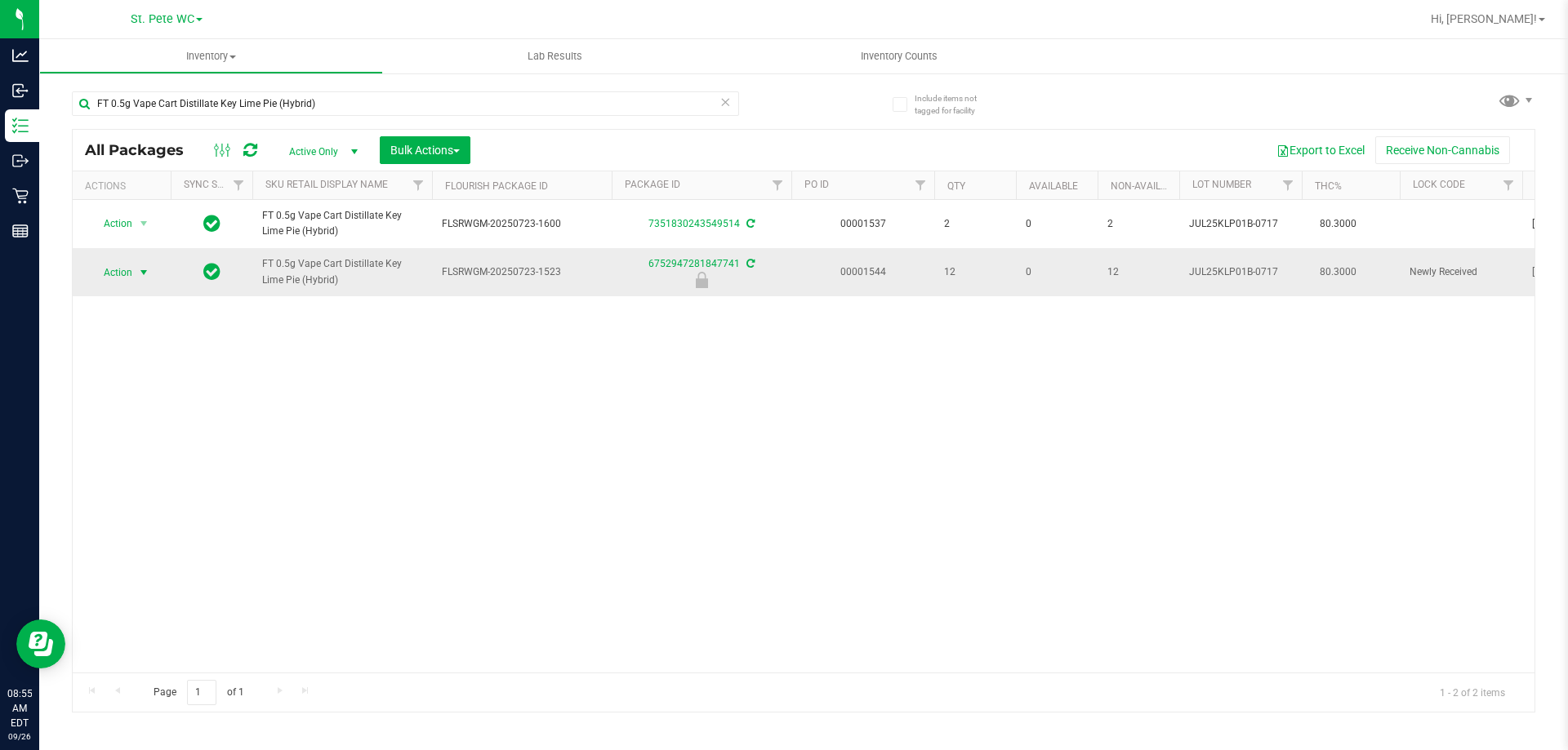
click at [150, 265] on span "select" at bounding box center [144, 273] width 21 height 23
click at [144, 454] on li "Unlock package" at bounding box center [142, 466] width 105 height 25
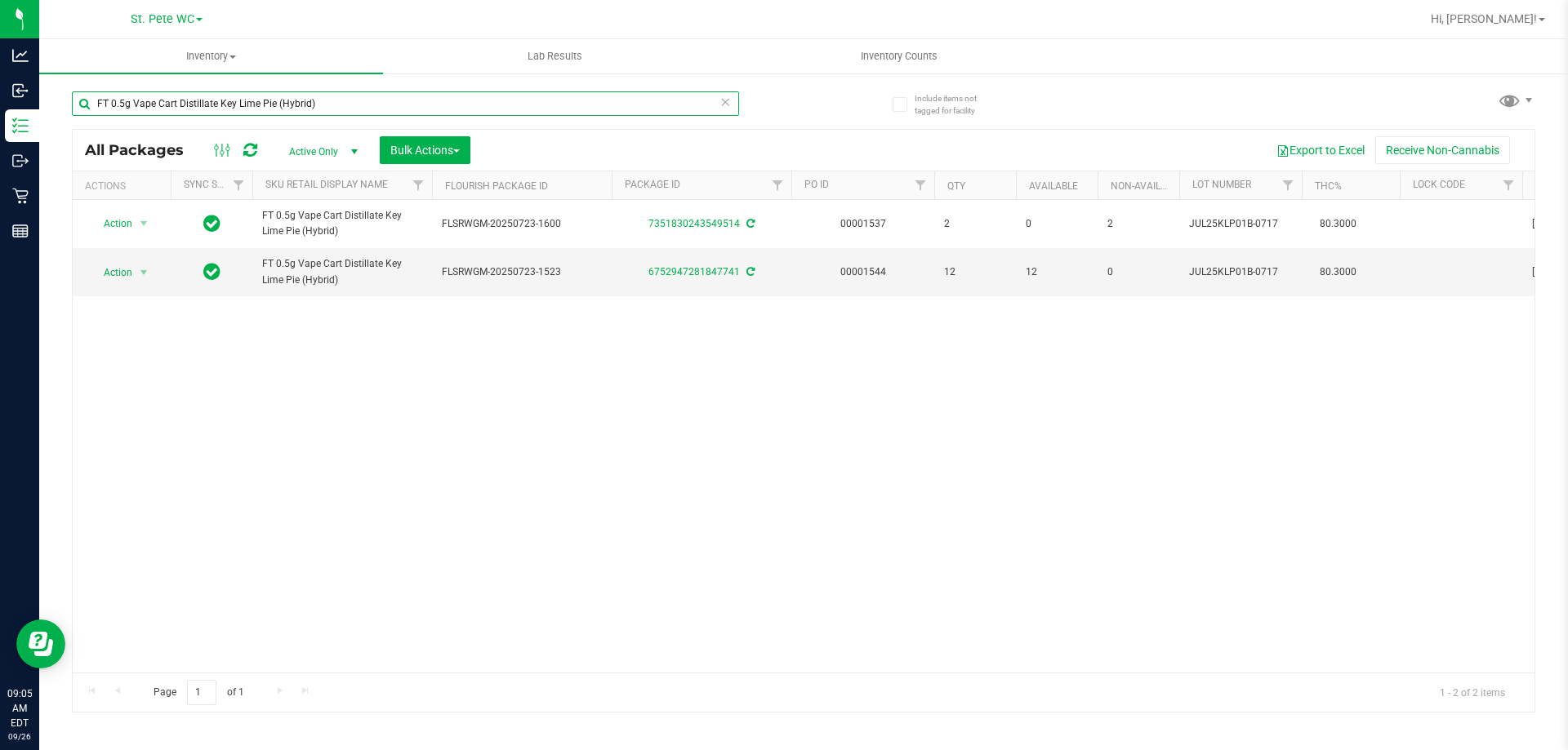
click at [365, 96] on input "FT 0.5g Vape Cart Distillate Key Lime Pie (Hybrid)" at bounding box center [406, 104] width 667 height 25
type input "2201032104366574"
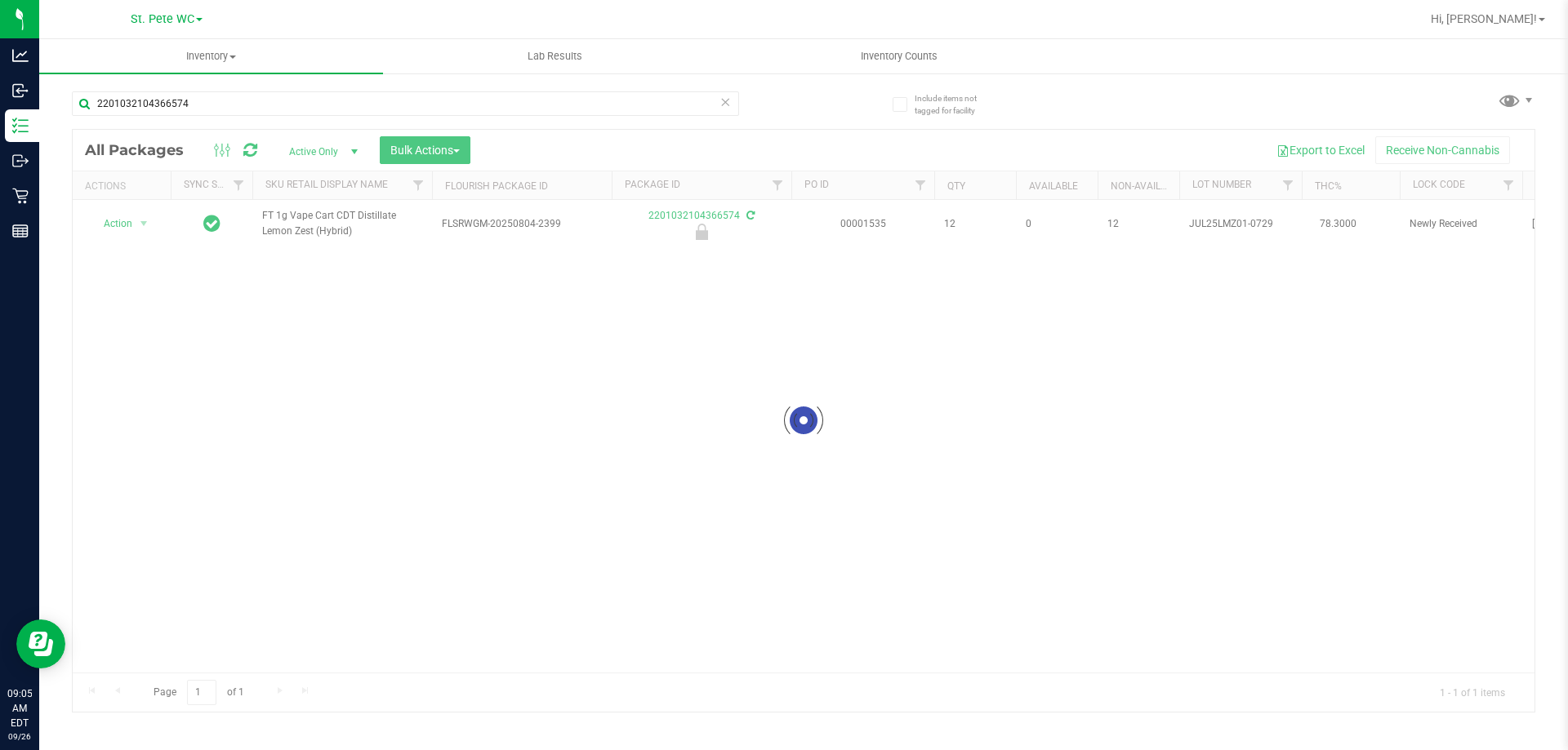
click at [130, 225] on div at bounding box center [804, 421] width 1462 height 582
click at [130, 225] on span "Action" at bounding box center [110, 224] width 44 height 23
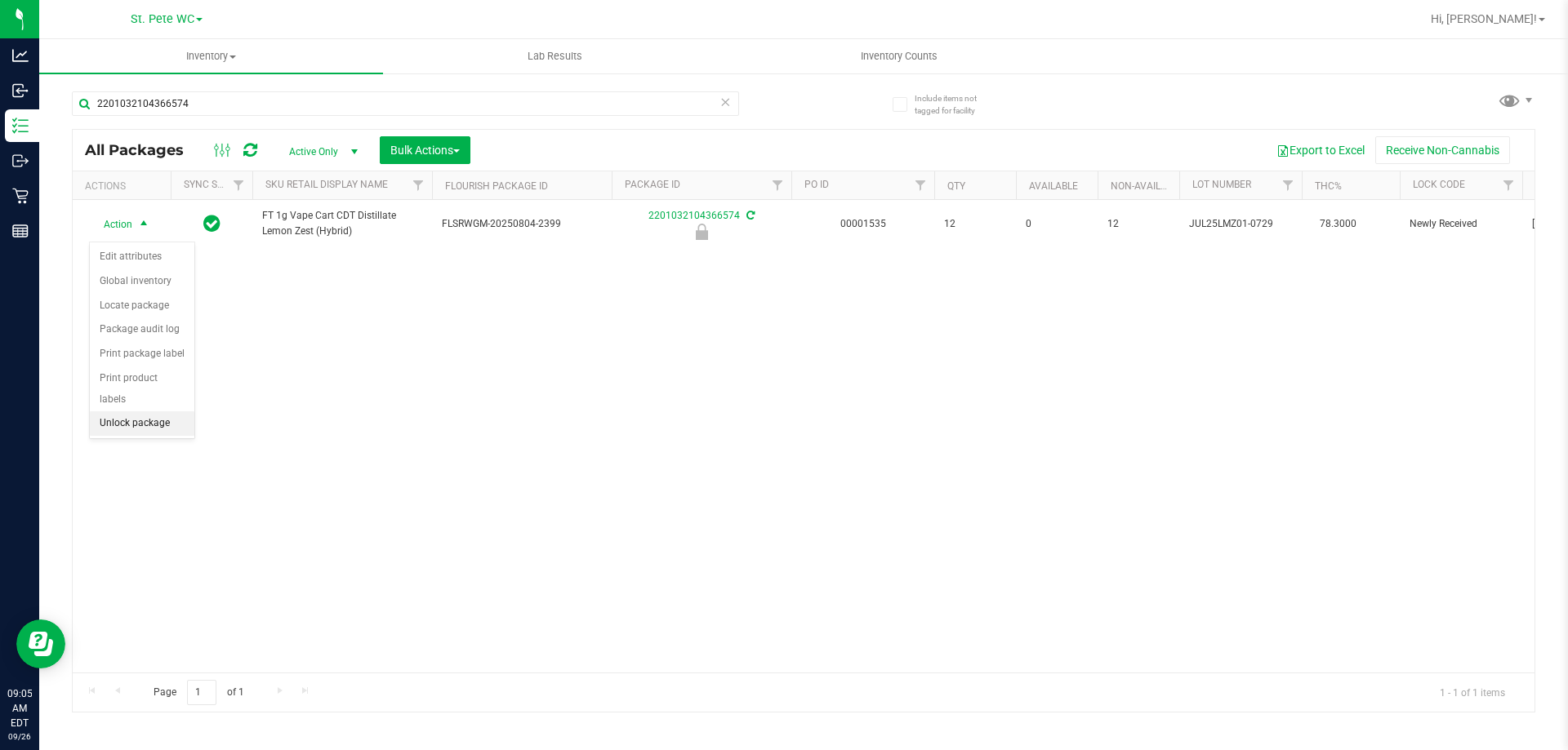
click at [163, 412] on li "Unlock package" at bounding box center [142, 424] width 105 height 25
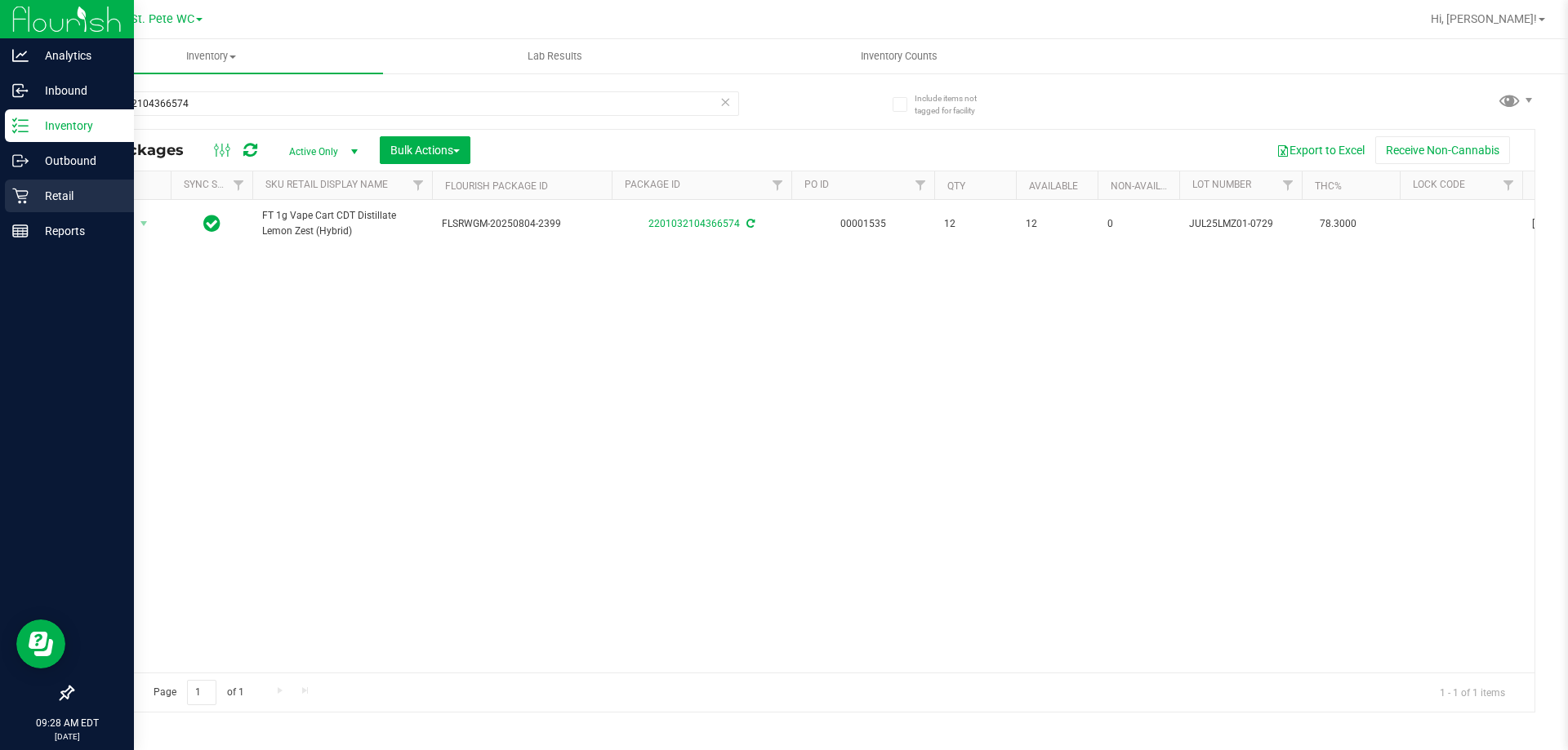
click at [25, 191] on icon at bounding box center [20, 196] width 16 height 16
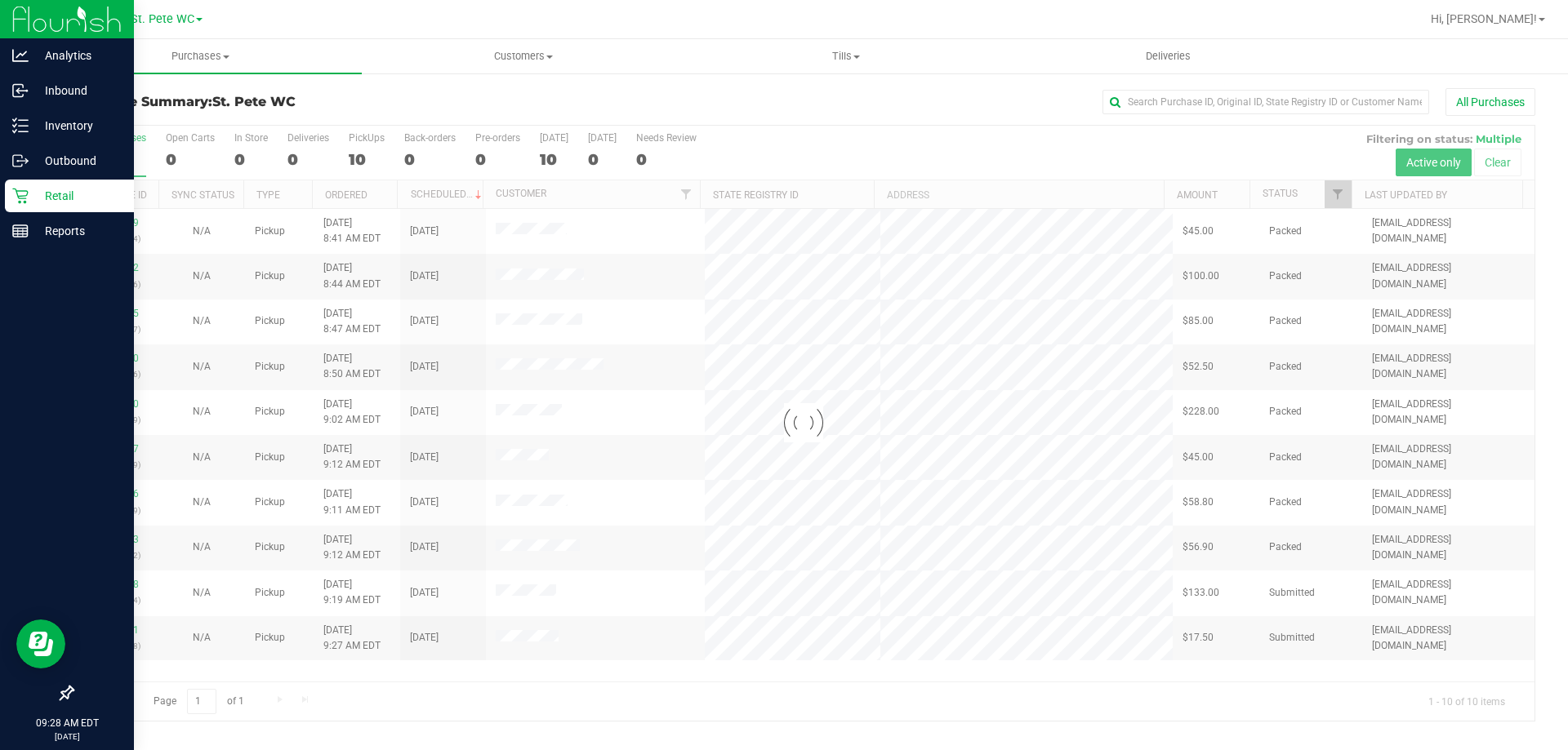
click at [394, 675] on div at bounding box center [804, 423] width 1462 height 595
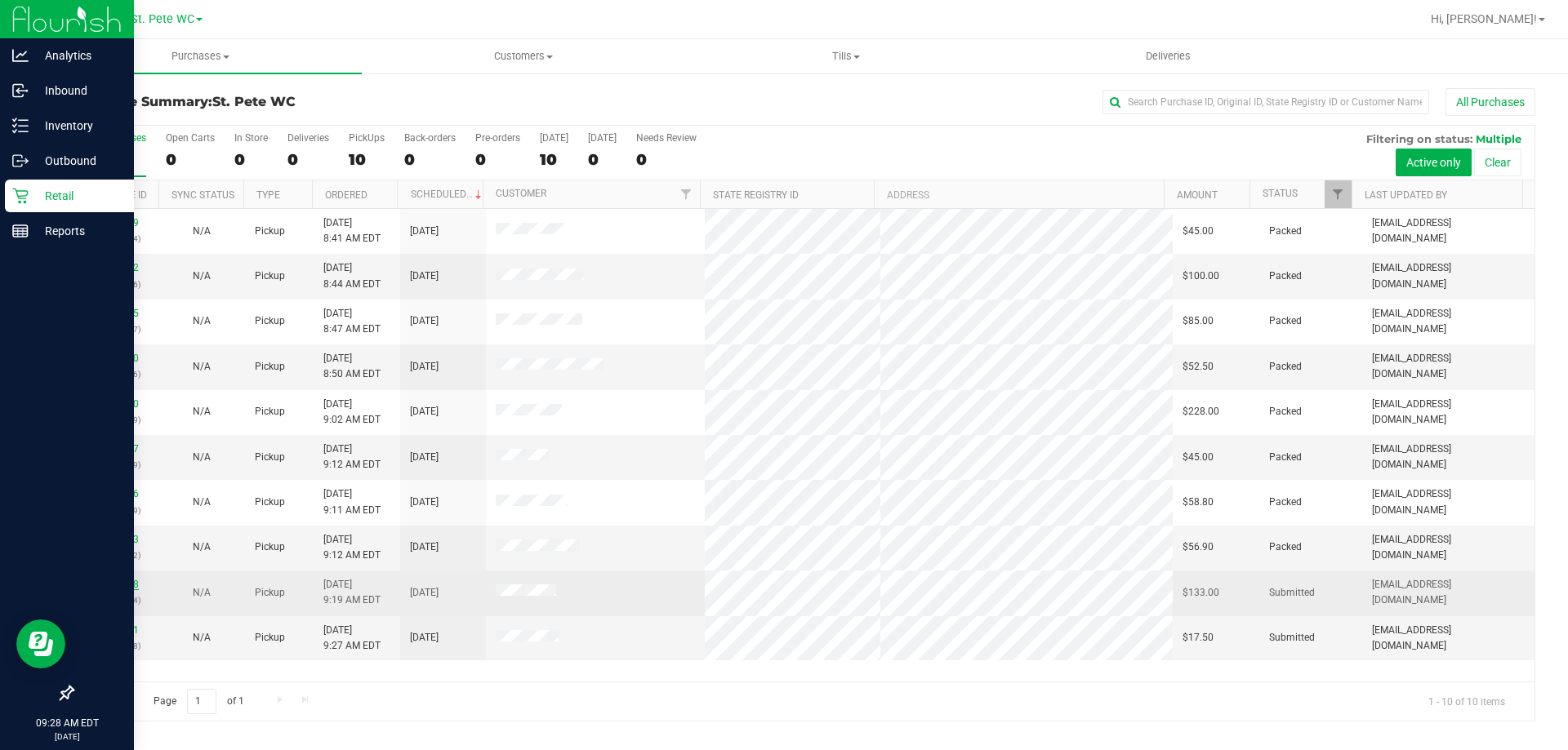
click at [123, 584] on link "12007078" at bounding box center [115, 585] width 46 height 12
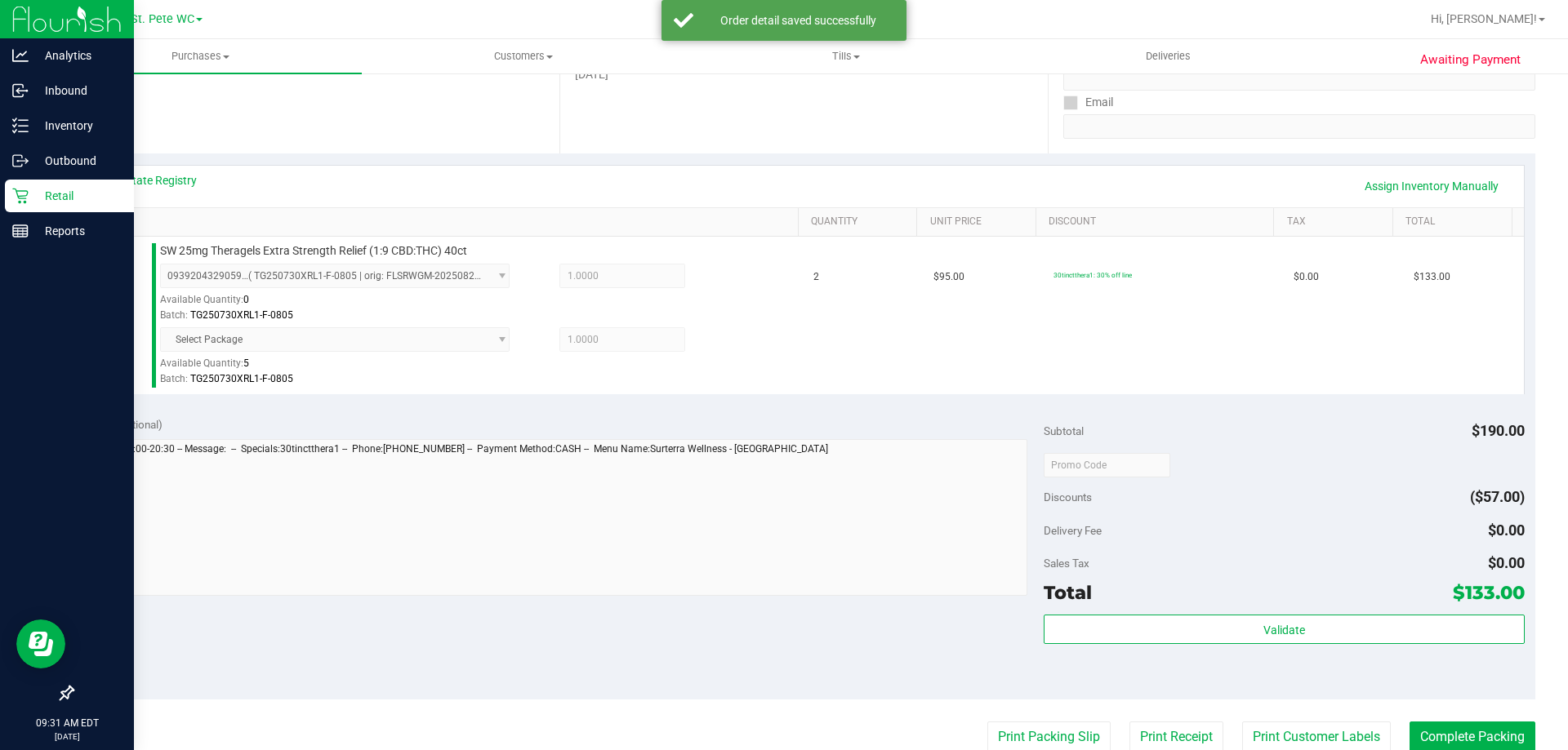
scroll to position [305, 0]
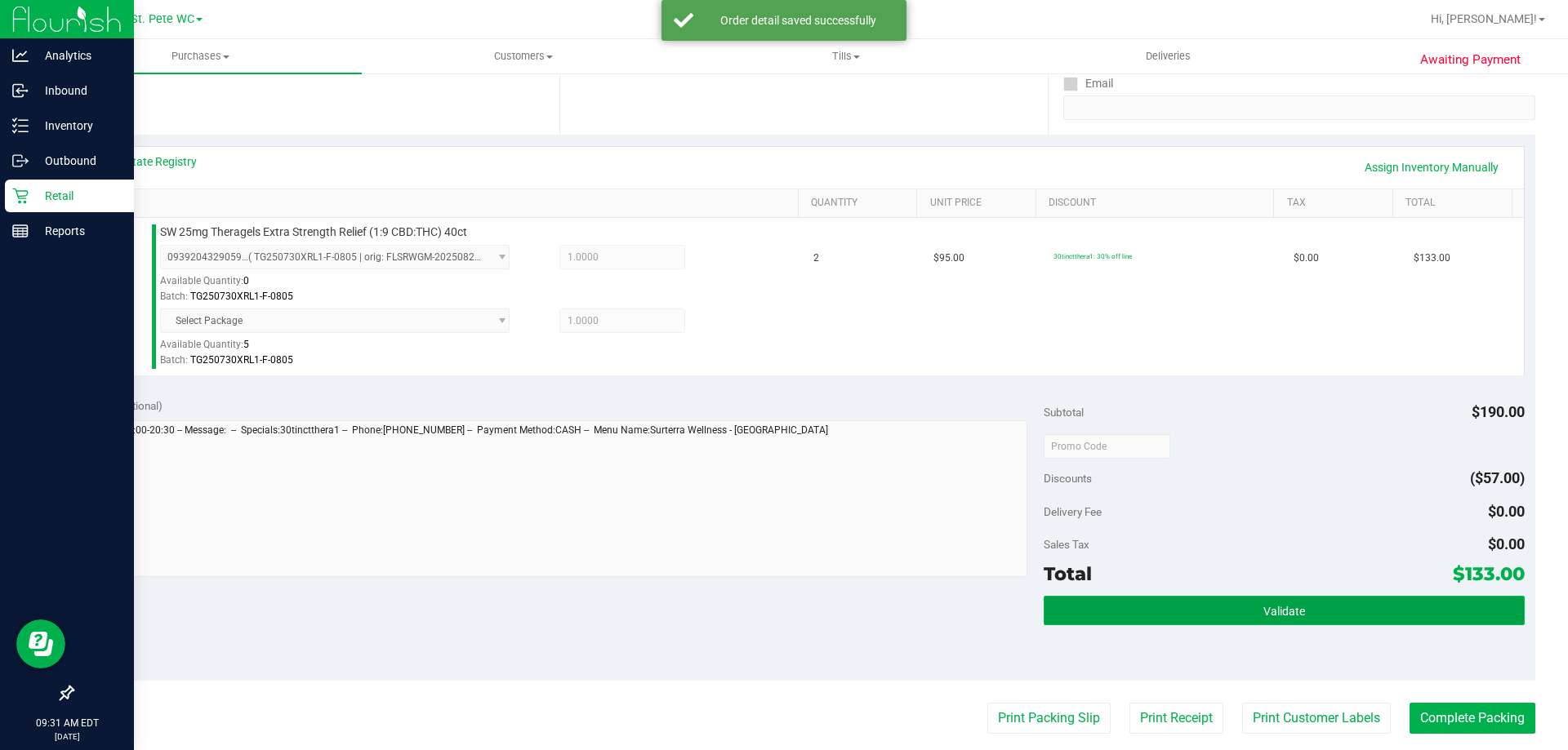
click at [1343, 615] on button "Validate" at bounding box center [1283, 610] width 481 height 29
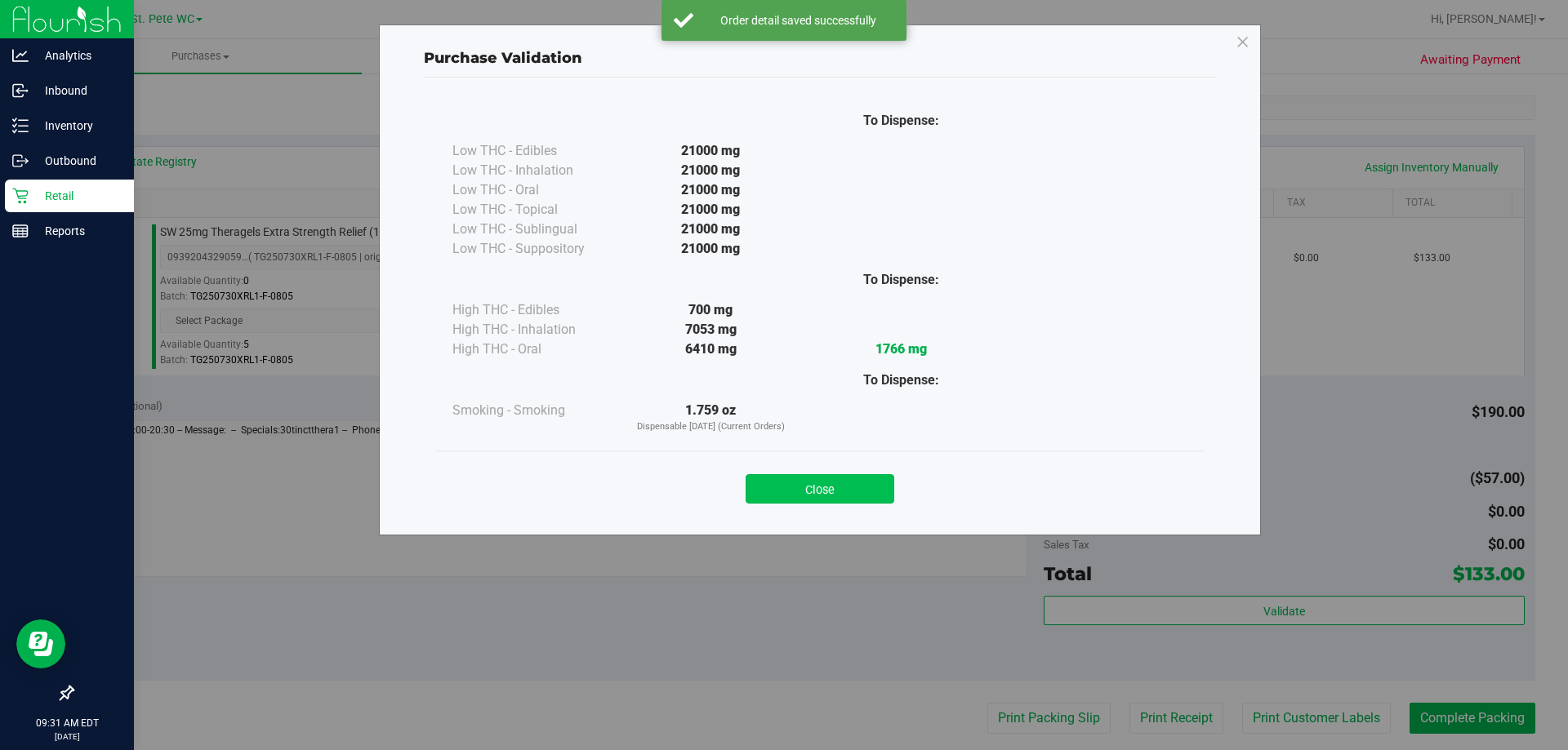
click at [847, 499] on button "Close" at bounding box center [819, 489] width 149 height 29
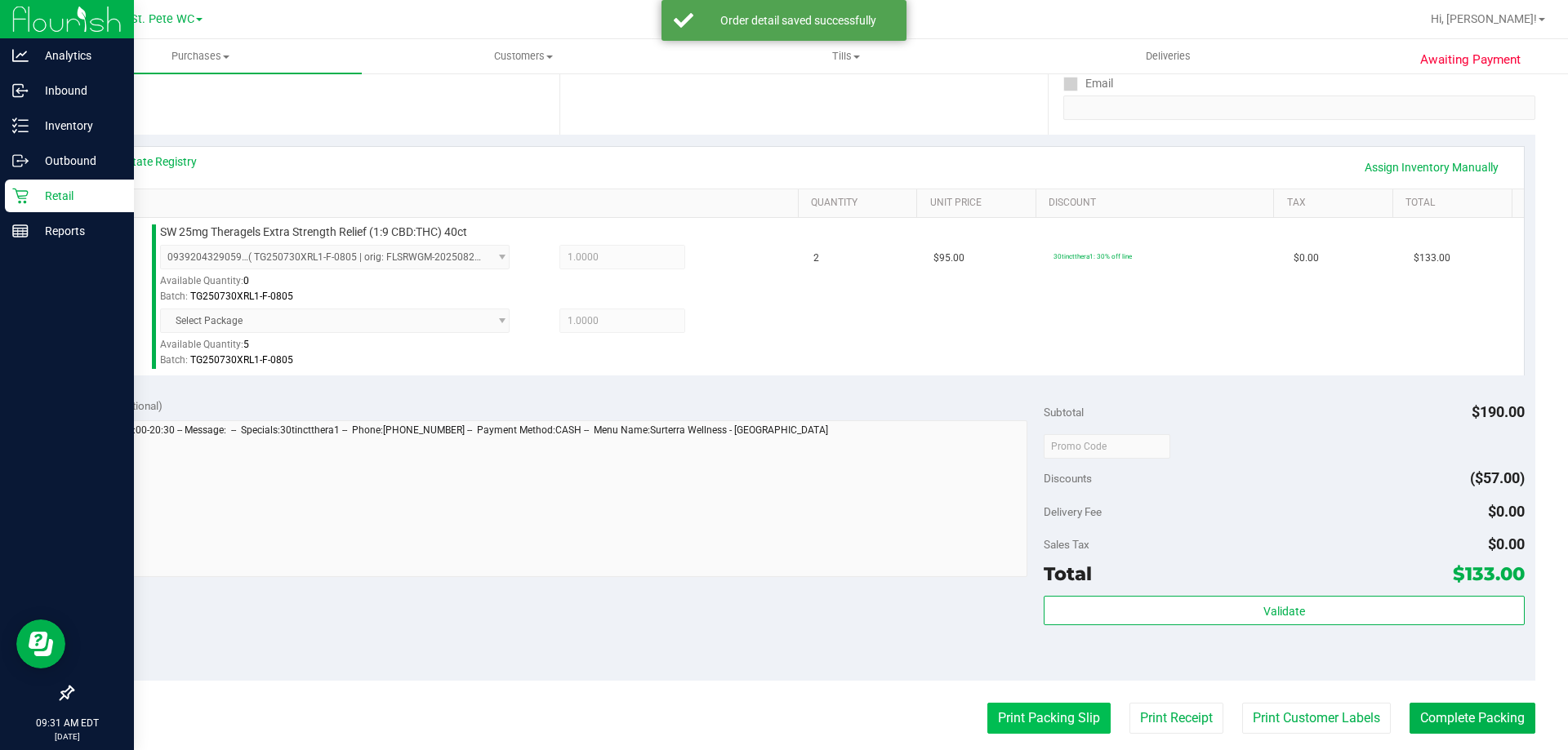
click at [1075, 716] on button "Print Packing Slip" at bounding box center [1049, 718] width 124 height 31
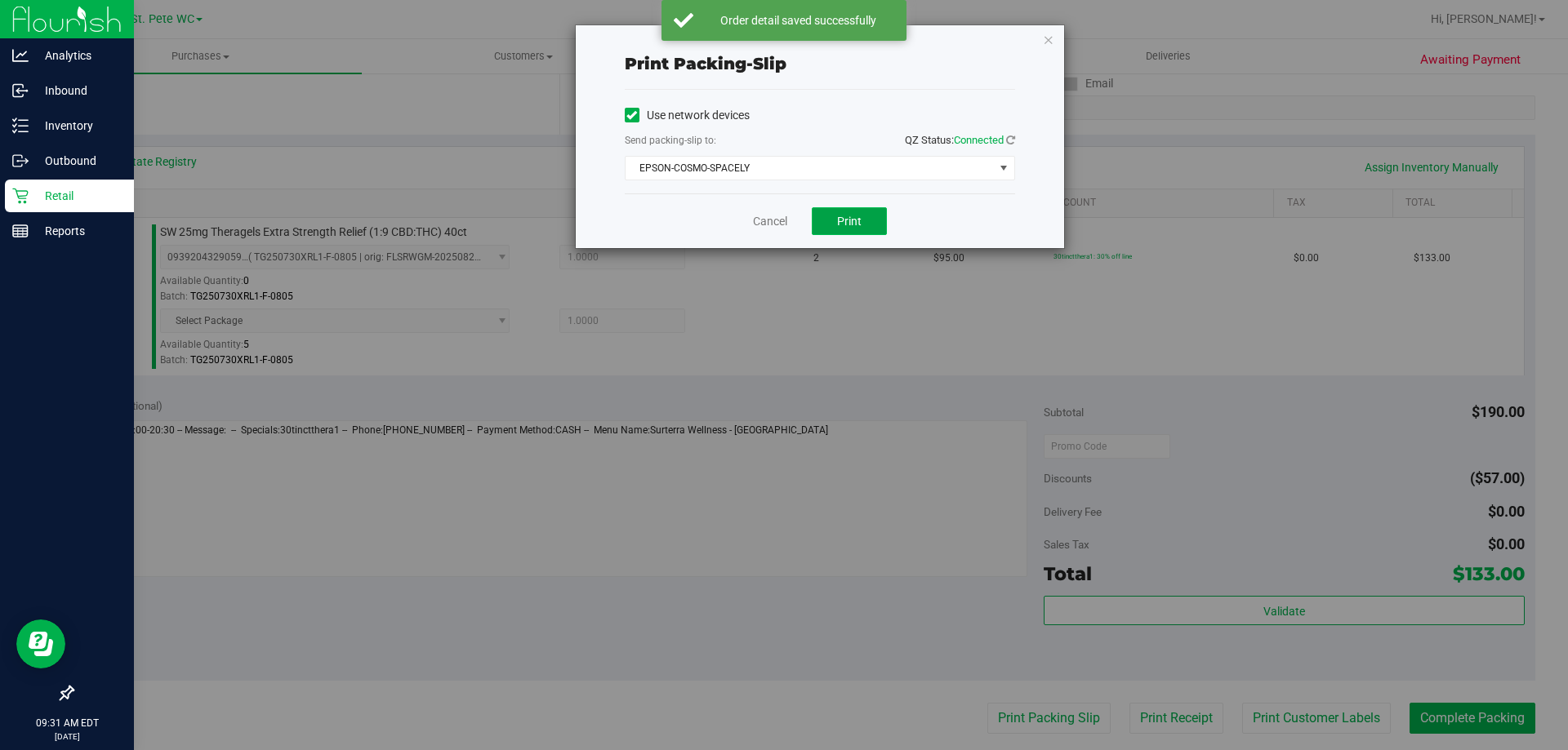
click at [874, 229] on button "Print" at bounding box center [849, 221] width 76 height 27
